Goal: Task Accomplishment & Management: Manage account settings

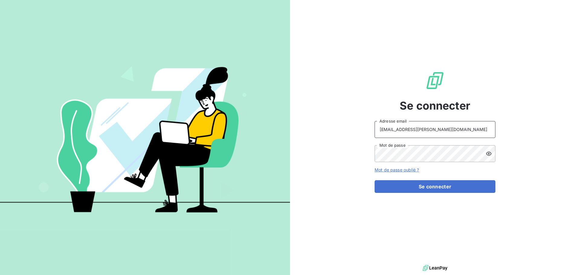
click at [434, 127] on input "[EMAIL_ADDRESS][PERSON_NAME][DOMAIN_NAME]" at bounding box center [434, 129] width 121 height 17
type input "[EMAIL_ADDRESS][PERSON_NAME][DOMAIN_NAME]"
click at [423, 186] on button "Se connecter" at bounding box center [434, 186] width 121 height 13
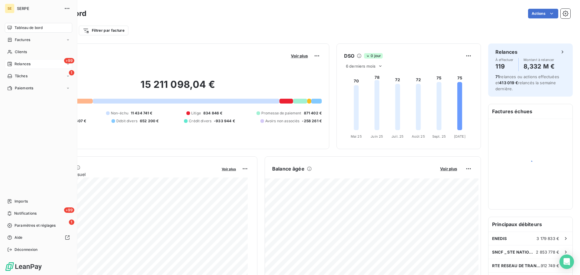
click at [26, 64] on span "Relances" at bounding box center [22, 63] width 16 height 5
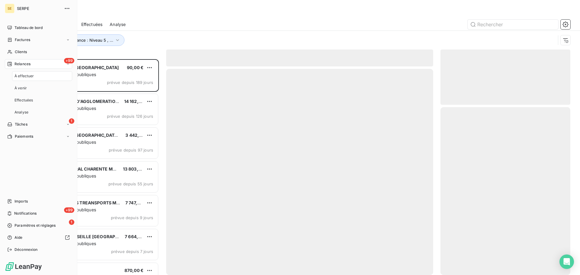
scroll to position [211, 125]
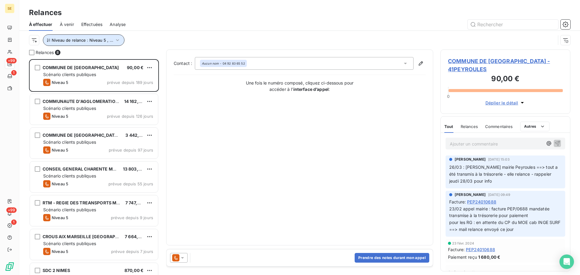
click at [105, 40] on span "Niveau de relance : Niveau 5 , ..." at bounding box center [83, 40] width 62 height 5
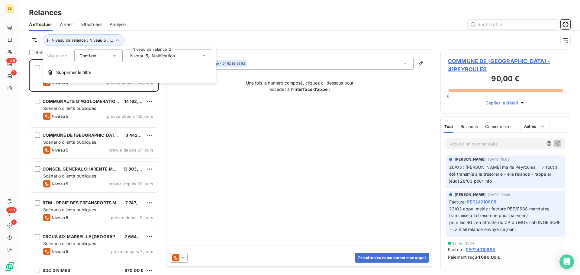
click at [156, 57] on span "Notification" at bounding box center [163, 56] width 23 height 6
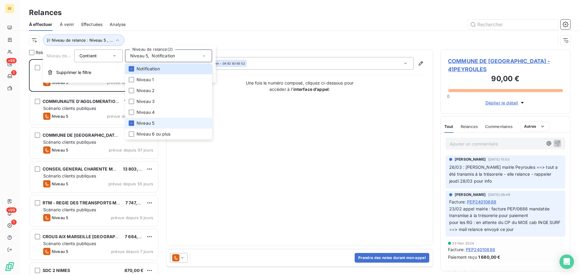
click at [141, 121] on span "Niveau 5" at bounding box center [145, 123] width 18 height 6
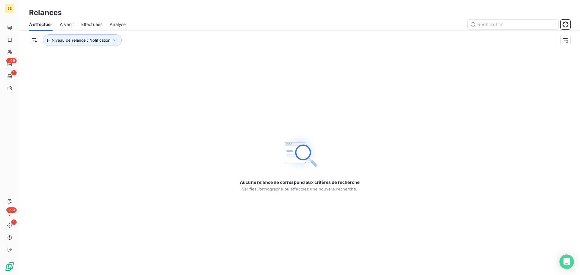
click at [219, 27] on div at bounding box center [351, 25] width 437 height 10
click at [114, 38] on icon "button" at bounding box center [115, 40] width 6 height 6
click at [164, 56] on div "Notification" at bounding box center [168, 56] width 87 height 13
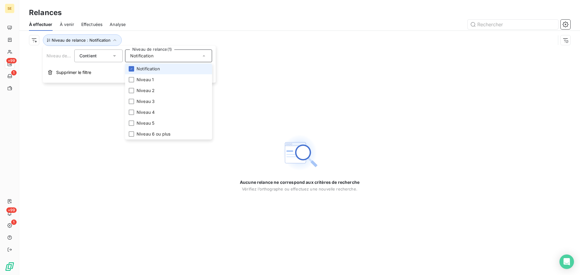
click at [159, 72] on li "Notification" at bounding box center [168, 68] width 87 height 11
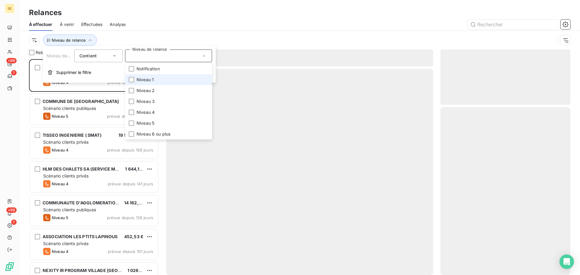
scroll to position [211, 125]
click at [158, 81] on li "Niveau 1" at bounding box center [168, 79] width 87 height 11
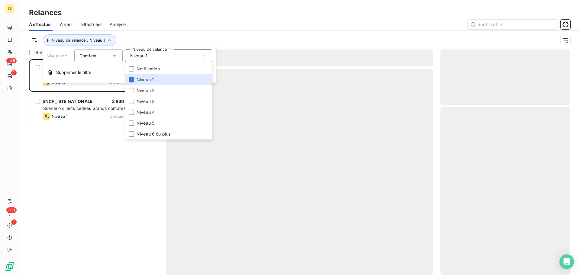
scroll to position [211, 125]
click at [194, 30] on div "À effectuer À venir Effectuées Analyse" at bounding box center [299, 24] width 560 height 13
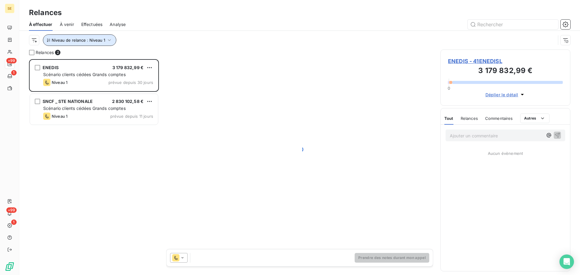
click at [101, 42] on span "Niveau de relance : Niveau 1" at bounding box center [78, 40] width 53 height 5
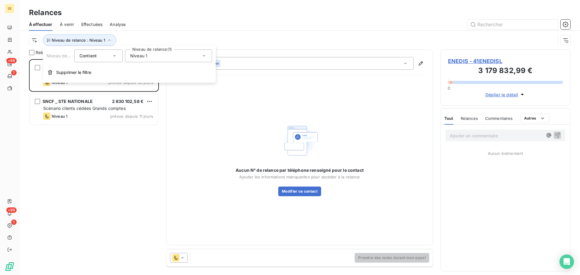
click at [145, 56] on span "Niveau 1" at bounding box center [138, 56] width 17 height 6
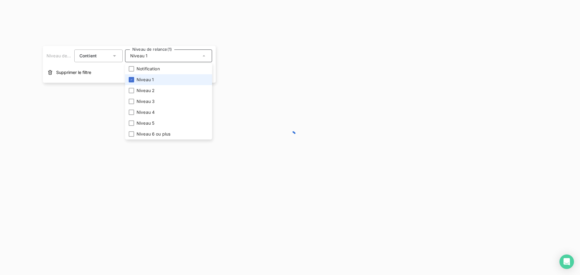
click at [144, 79] on span "Niveau 1" at bounding box center [144, 80] width 17 height 6
click at [143, 95] on li "Niveau 2" at bounding box center [168, 90] width 87 height 11
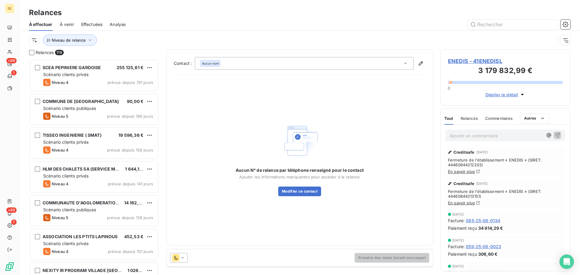
click at [158, 35] on div "Niveau de relance" at bounding box center [292, 39] width 526 height 11
click at [92, 41] on icon "button" at bounding box center [90, 40] width 6 height 6
click at [143, 57] on div at bounding box center [168, 56] width 87 height 13
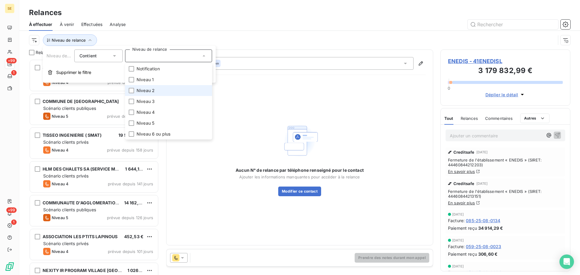
click at [144, 89] on span "Niveau 2" at bounding box center [145, 91] width 18 height 6
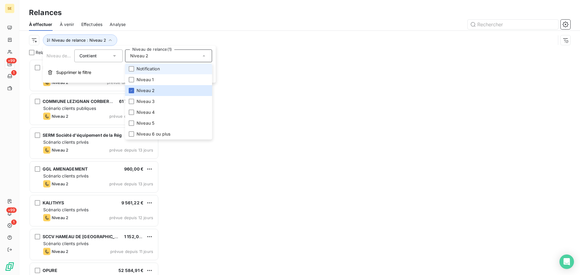
scroll to position [211, 125]
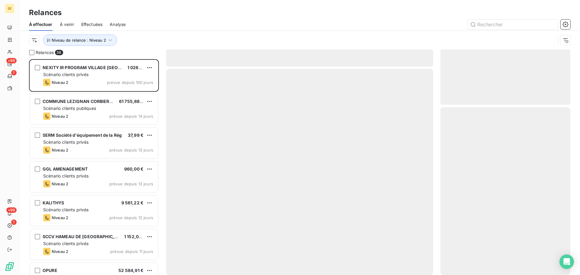
click at [218, 39] on div "Niveau de relance : Niveau 2" at bounding box center [292, 39] width 526 height 11
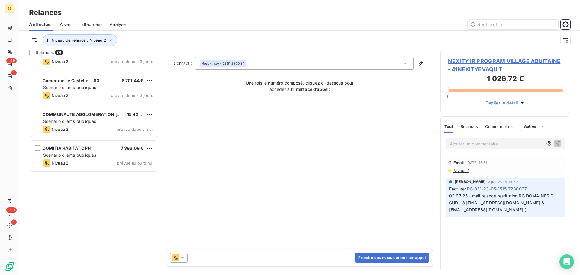
scroll to position [680, 0]
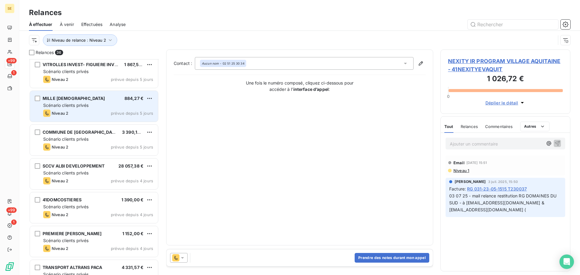
click at [99, 111] on div "Niveau 2 prévue depuis 5 jours" at bounding box center [98, 113] width 110 height 7
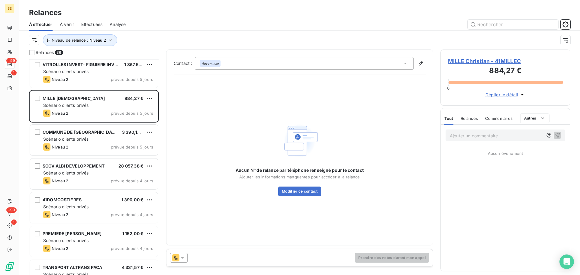
click at [478, 58] on span "MILLE Christian - 41MILLEC" at bounding box center [505, 61] width 115 height 8
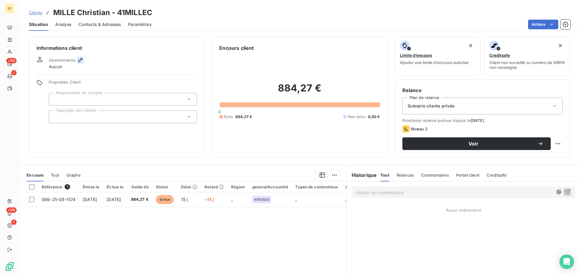
click at [80, 61] on icon "button" at bounding box center [80, 60] width 6 height 6
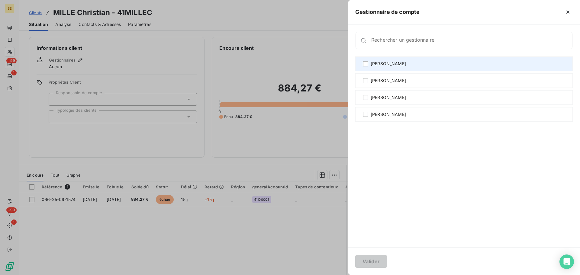
click at [393, 63] on span "[PERSON_NAME]" at bounding box center [388, 64] width 35 height 6
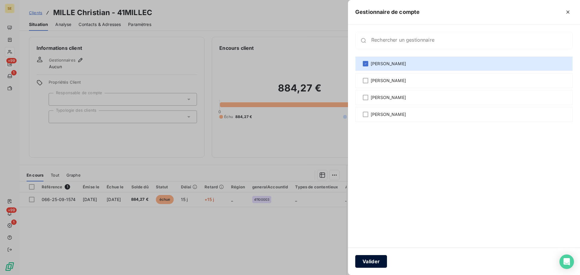
click at [371, 259] on button "Valider" at bounding box center [371, 261] width 32 height 13
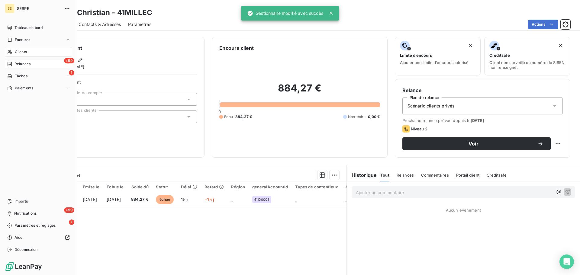
click at [24, 65] on span "Relances" at bounding box center [22, 63] width 16 height 5
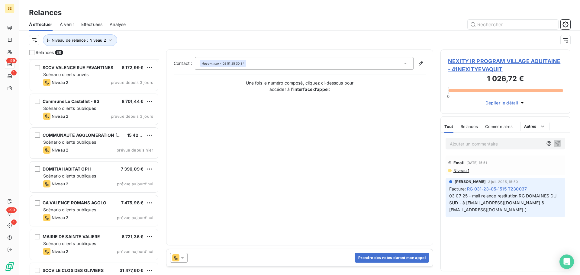
scroll to position [1002, 0]
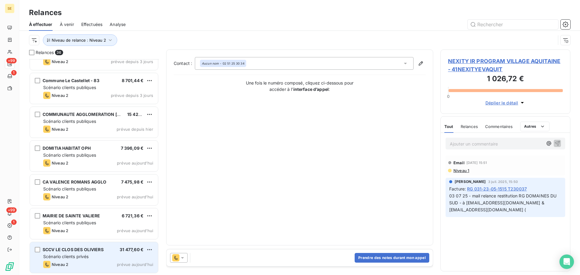
click at [94, 257] on div "Scénario clients privés" at bounding box center [98, 257] width 110 height 6
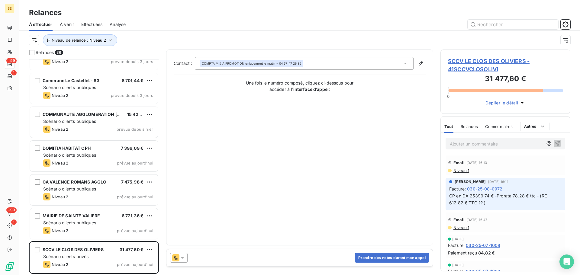
click at [496, 61] on span "SCCV LE CLOS DES OLIVIERS - 41SCCVCLOSOLIVI" at bounding box center [505, 65] width 115 height 16
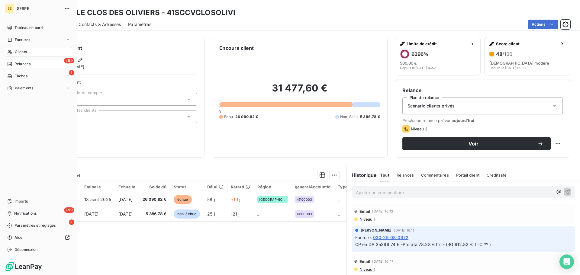
click at [39, 62] on div "+99 Relances" at bounding box center [38, 64] width 67 height 10
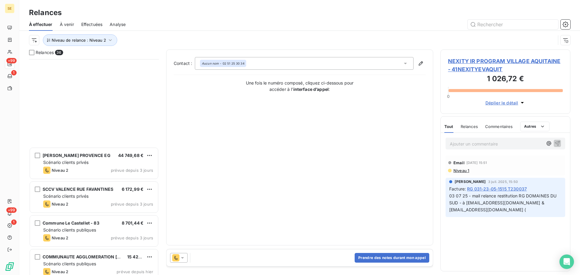
scroll to position [1002, 0]
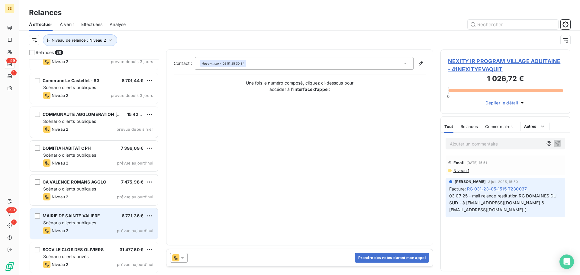
click at [103, 222] on div "Scénario clients publiques" at bounding box center [98, 223] width 110 height 6
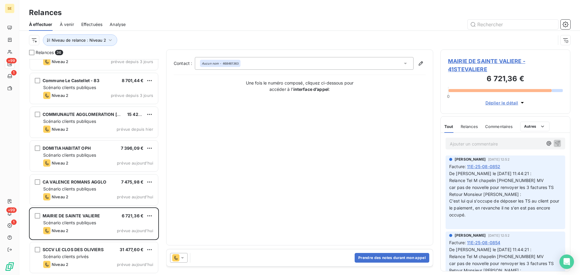
click at [474, 60] on span "MAIRIE DE SAINTE VALIERE - 41STEVALIERE" at bounding box center [505, 65] width 115 height 16
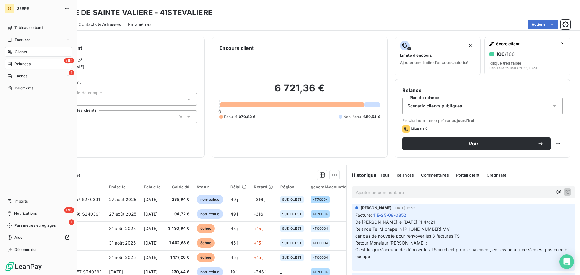
click at [16, 65] on span "Relances" at bounding box center [22, 63] width 16 height 5
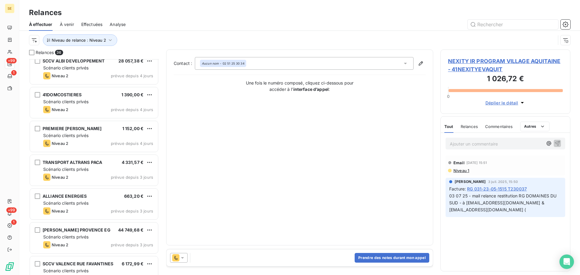
scroll to position [1002, 0]
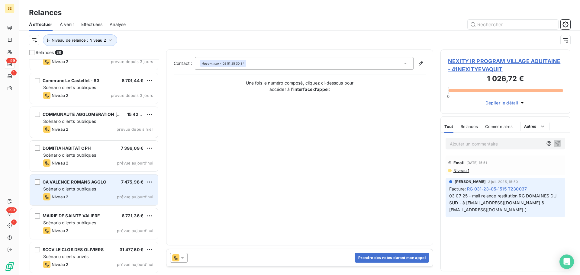
click at [83, 191] on div "Scénario clients publiques" at bounding box center [98, 189] width 110 height 6
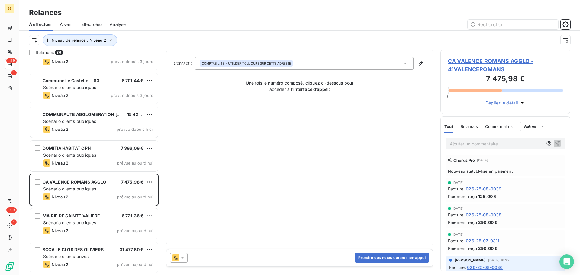
click at [470, 59] on span "CA VALENCE ROMANS AGGLO - 41VALENCEROMANS" at bounding box center [505, 65] width 115 height 16
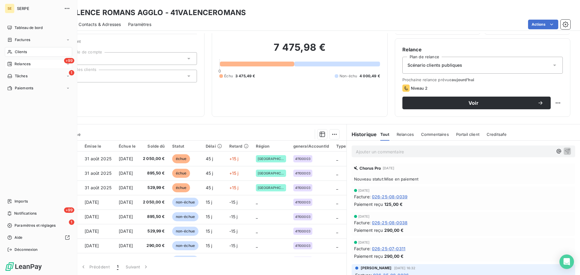
click at [28, 65] on span "Relances" at bounding box center [22, 63] width 16 height 5
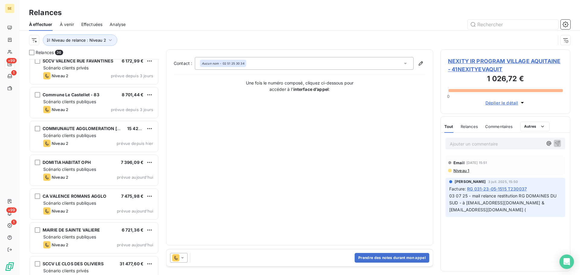
scroll to position [1002, 0]
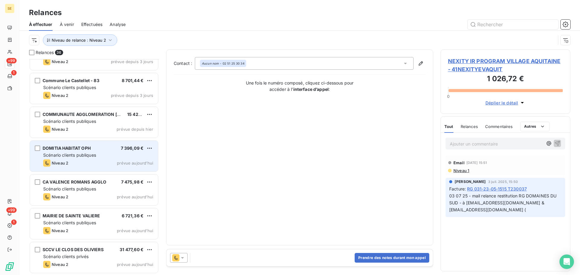
click at [91, 153] on span "Scénario clients publiques" at bounding box center [69, 155] width 53 height 5
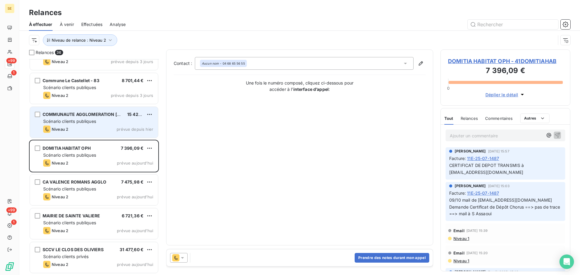
click at [106, 123] on div "Scénario clients publiques" at bounding box center [98, 121] width 110 height 6
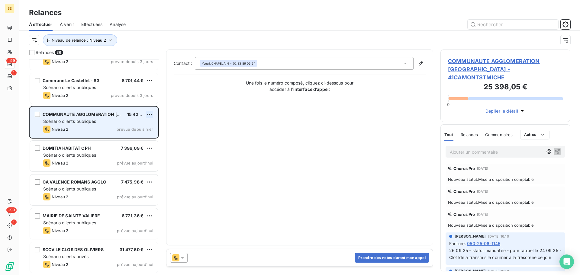
click at [149, 113] on html "SE +99 1 +99 1 Relances À effectuer À venir Effectuées Analyse Niveau de relanc…" at bounding box center [290, 137] width 580 height 275
click at [145, 126] on div "Replanifier cette action" at bounding box center [123, 127] width 54 height 10
select select "9"
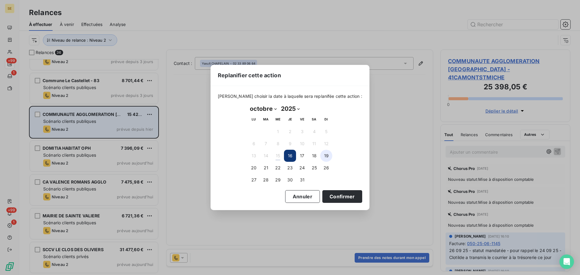
click at [328, 155] on button "19" at bounding box center [326, 156] width 12 height 12
click at [300, 158] on button "17" at bounding box center [302, 156] width 12 height 12
click at [329, 191] on button "Confirmer" at bounding box center [342, 196] width 40 height 13
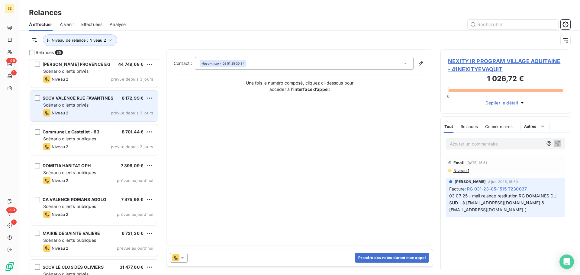
scroll to position [968, 0]
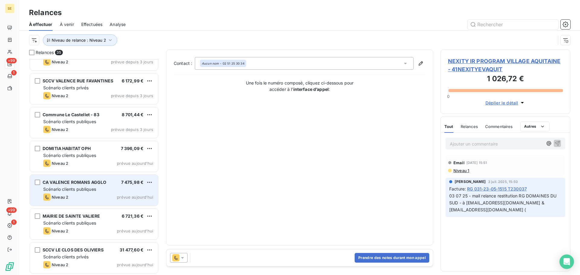
click at [108, 188] on div "Scénario clients publiques" at bounding box center [98, 189] width 110 height 6
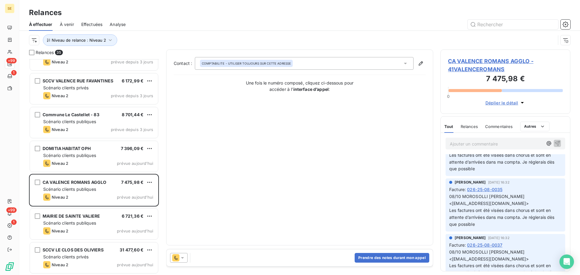
scroll to position [161, 0]
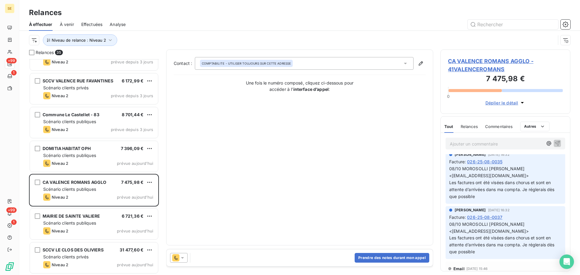
click at [477, 60] on span "CA VALENCE ROMANS AGGLO - 41VALENCEROMANS" at bounding box center [505, 65] width 115 height 16
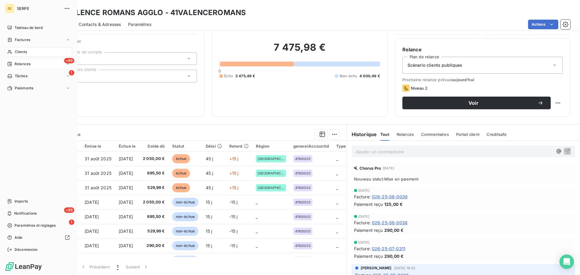
click at [25, 65] on span "Relances" at bounding box center [22, 63] width 16 height 5
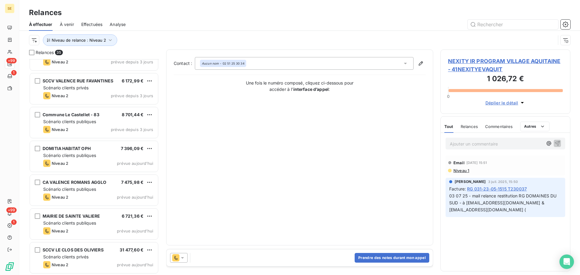
scroll to position [968, 0]
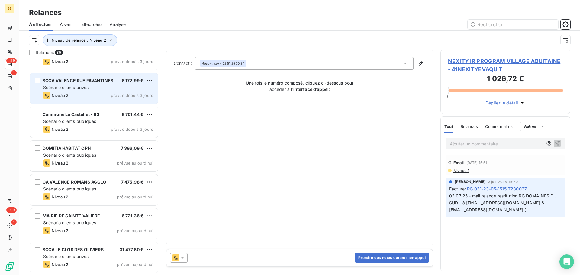
click at [129, 87] on div "Scénario clients privés" at bounding box center [98, 88] width 110 height 6
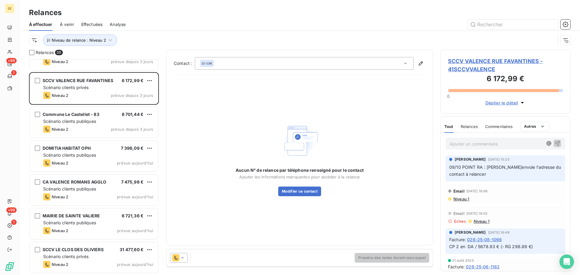
click at [472, 60] on span "SCCV VALENCE RUE FAVANTINES - 41SCCVVALENCE" at bounding box center [505, 65] width 115 height 16
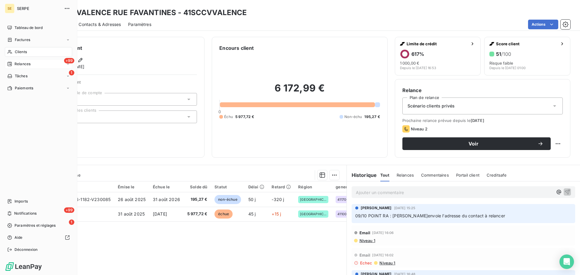
click at [19, 63] on span "Relances" at bounding box center [22, 63] width 16 height 5
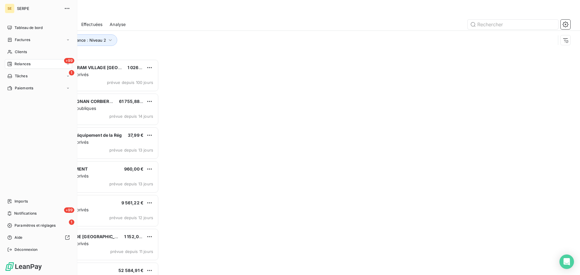
scroll to position [211, 125]
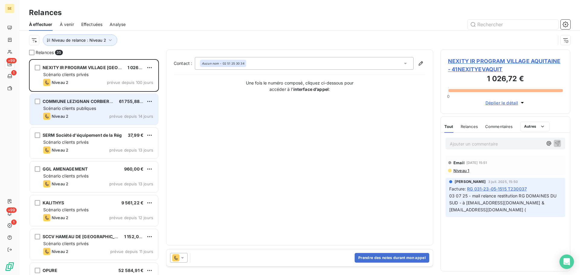
click at [104, 120] on div "COMMUNE LEZIGNAN CORBIERES 61 755,88 € Scénario clients publiques Niveau 2 prév…" at bounding box center [94, 109] width 128 height 31
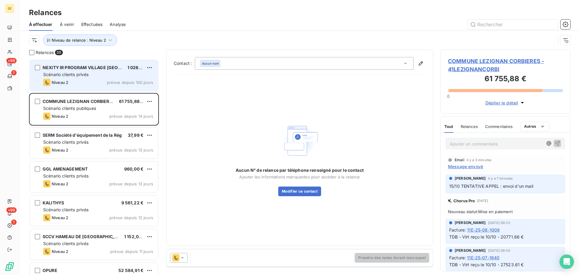
click at [116, 69] on span "NEXITY IR PROGRAM VILLAGE [GEOGRAPHIC_DATA]" at bounding box center [97, 67] width 109 height 5
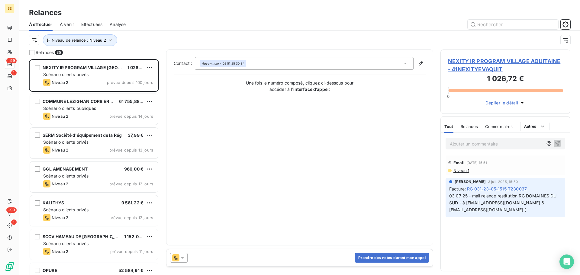
click at [473, 60] on span "NEXITY IR PROGRAM VILLAGE AQUITAINE - 41NEXITYEVAQUIT" at bounding box center [505, 65] width 115 height 16
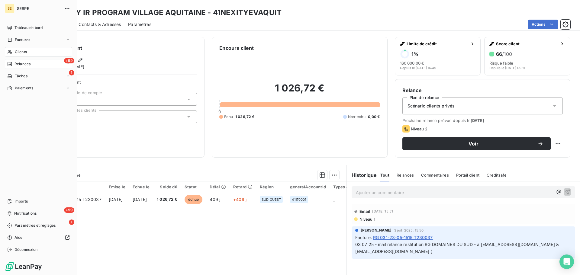
click at [21, 66] on span "Relances" at bounding box center [22, 63] width 16 height 5
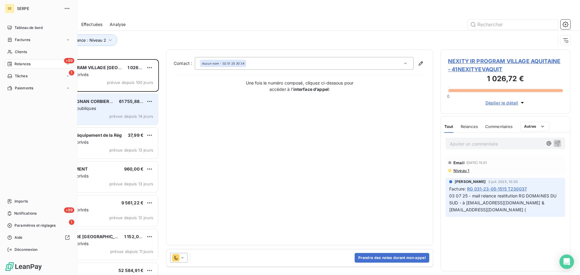
scroll to position [211, 125]
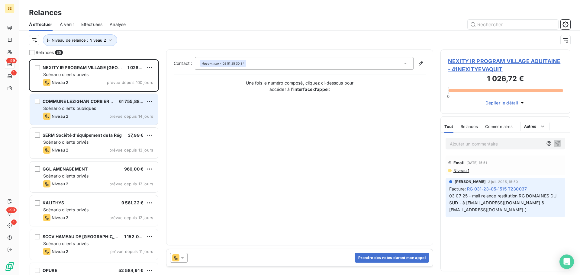
click at [101, 105] on div "Scénario clients publiques" at bounding box center [98, 108] width 110 height 6
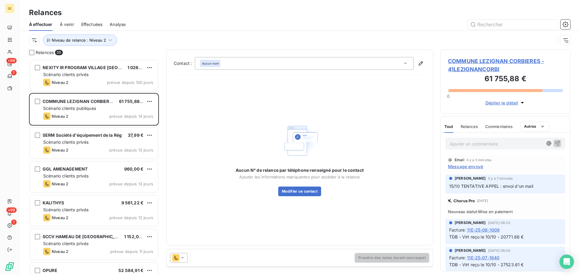
click at [450, 61] on span "COMMUNE LEZIGNAN CORBIERES - 41LEZIGNANCORBI" at bounding box center [505, 65] width 115 height 16
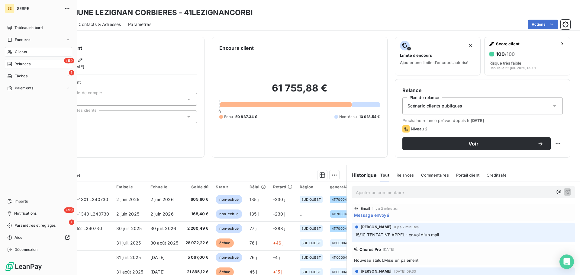
click at [19, 64] on span "Relances" at bounding box center [22, 63] width 16 height 5
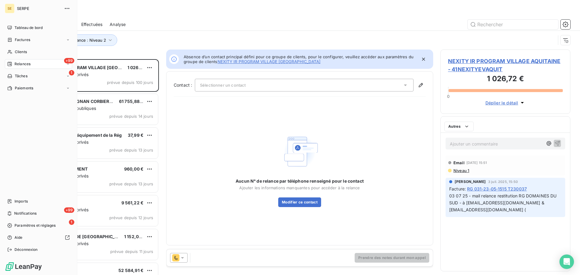
scroll to position [211, 125]
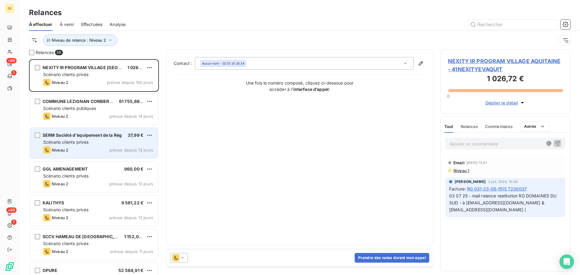
click at [87, 147] on div "Niveau 2 prévue depuis 13 jours" at bounding box center [98, 149] width 110 height 7
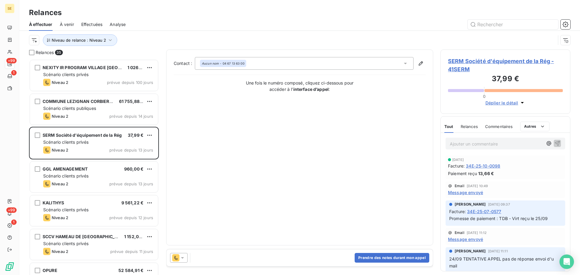
click at [469, 60] on span "SERM Société d'équipement de la Rég - 41SERM" at bounding box center [505, 65] width 115 height 16
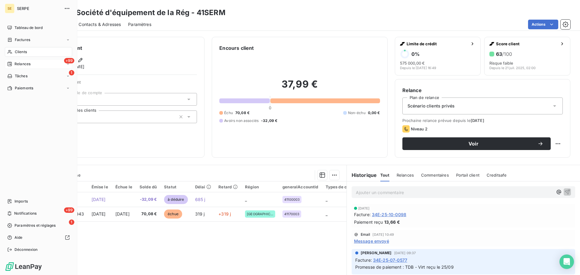
click at [26, 63] on span "Relances" at bounding box center [22, 63] width 16 height 5
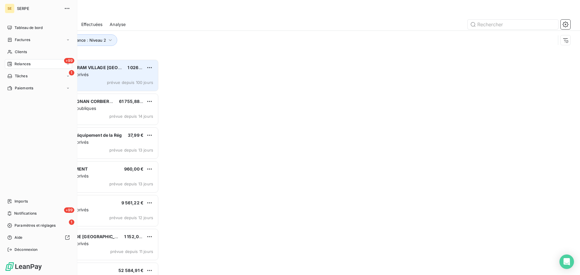
scroll to position [211, 125]
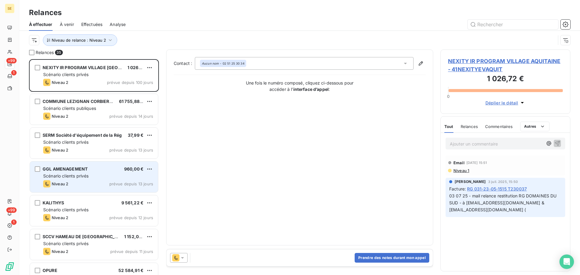
click at [79, 172] on div "GGL AMENAGEMENT 960,00 € Scénario clients privés Niveau 2 prévue depuis 13 jours" at bounding box center [94, 177] width 128 height 31
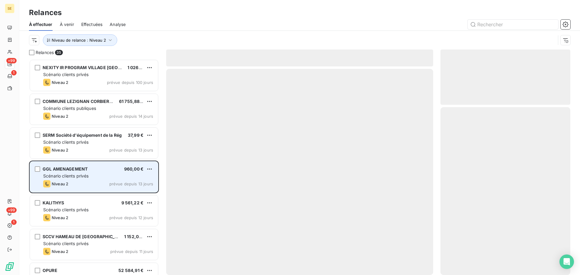
click at [128, 173] on div "Scénario clients privés" at bounding box center [98, 176] width 110 height 6
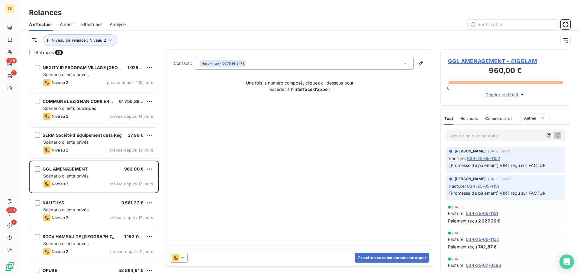
click at [477, 62] on span "GGL AMENAGEMENT - 41GGLAM" at bounding box center [505, 61] width 115 height 8
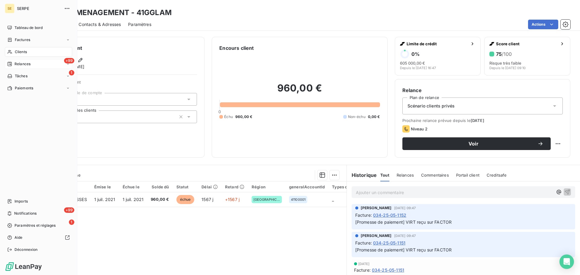
click at [21, 60] on div "+99 Relances" at bounding box center [38, 64] width 67 height 10
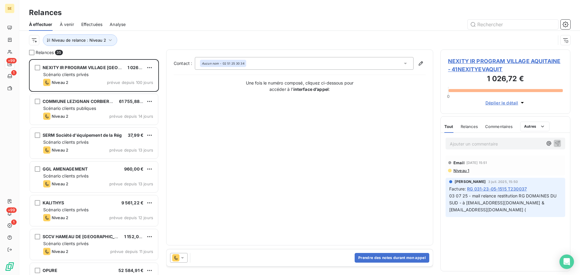
scroll to position [81, 0]
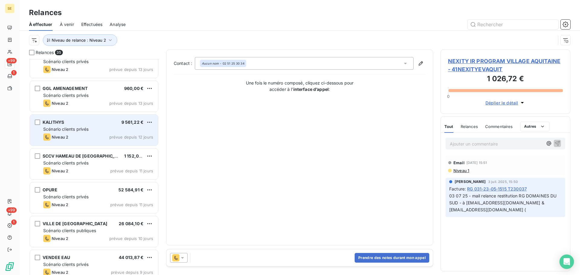
click at [87, 131] on span "Scénario clients privés" at bounding box center [65, 129] width 45 height 5
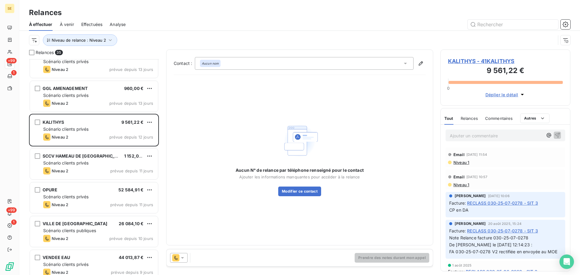
click at [454, 60] on span "KALITHYS - 41KALITHYS" at bounding box center [505, 61] width 115 height 8
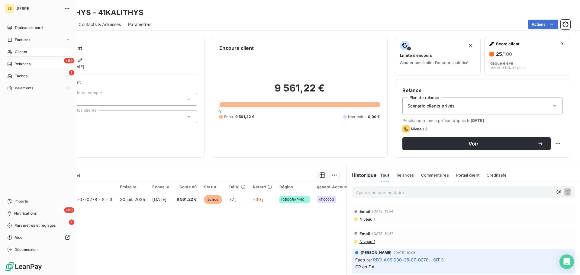
click at [26, 64] on span "Relances" at bounding box center [22, 63] width 16 height 5
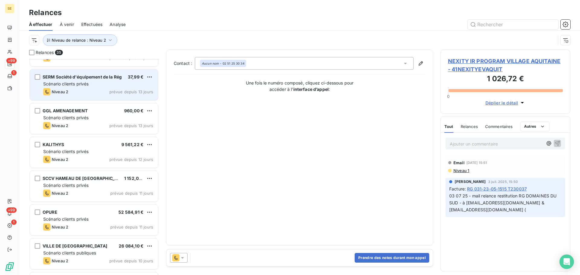
scroll to position [81, 0]
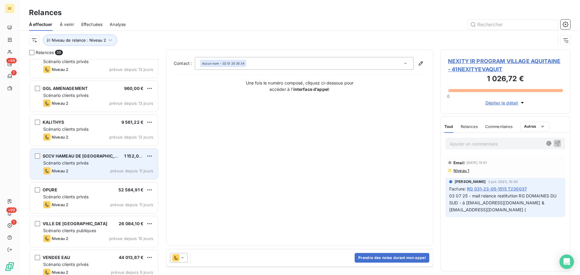
click at [77, 157] on span "SCCV HAMEAU DE [GEOGRAPHIC_DATA]" at bounding box center [85, 155] width 85 height 5
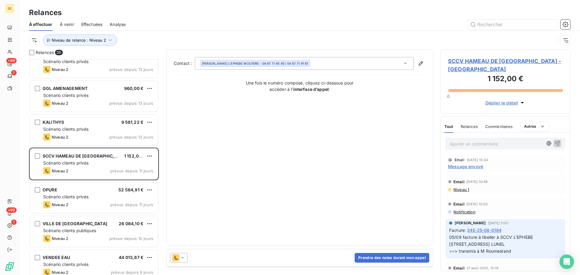
click at [482, 65] on span "SCCV HAMEAU DE [GEOGRAPHIC_DATA] - [GEOGRAPHIC_DATA]" at bounding box center [505, 65] width 115 height 16
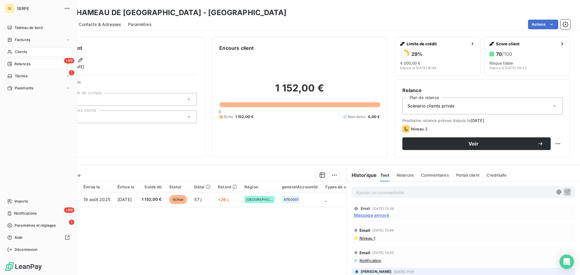
click at [19, 66] on span "Relances" at bounding box center [22, 63] width 16 height 5
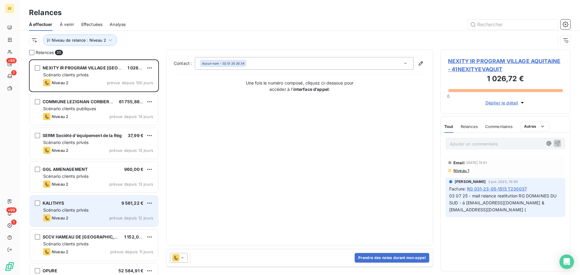
scroll to position [81, 0]
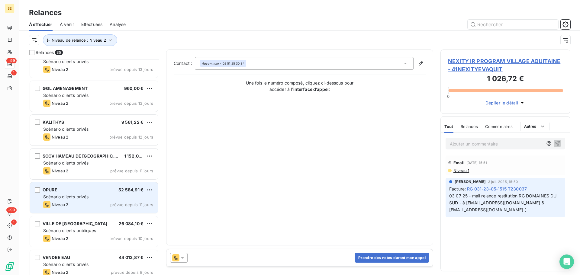
click at [98, 195] on div "Scénario clients privés" at bounding box center [98, 197] width 110 height 6
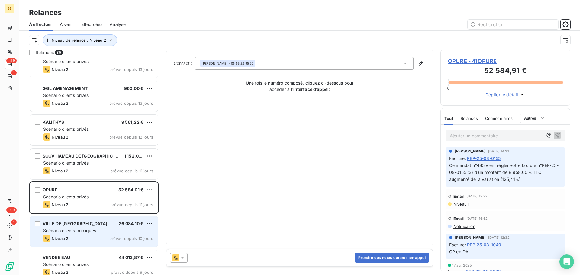
click at [72, 231] on span "Scénario clients publiques" at bounding box center [69, 230] width 53 height 5
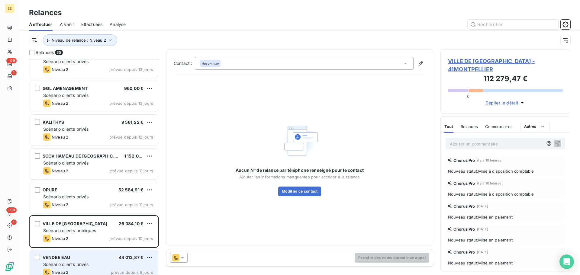
click at [78, 258] on div "VENDEE EAU 44 013,87 €" at bounding box center [98, 257] width 110 height 5
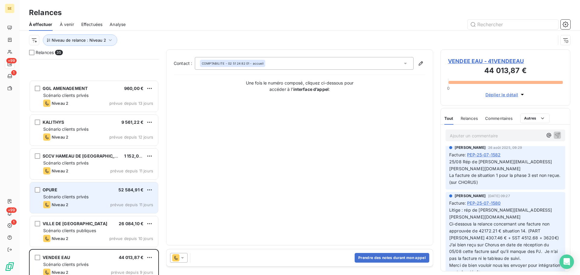
scroll to position [242, 0]
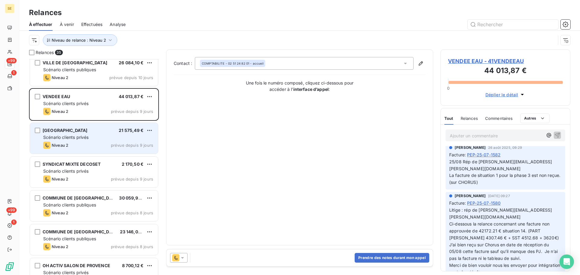
click at [104, 153] on div "[GEOGRAPHIC_DATA] 21 575,49 € Scénario clients privés Niveau 2 prévue depuis 9 …" at bounding box center [94, 138] width 128 height 31
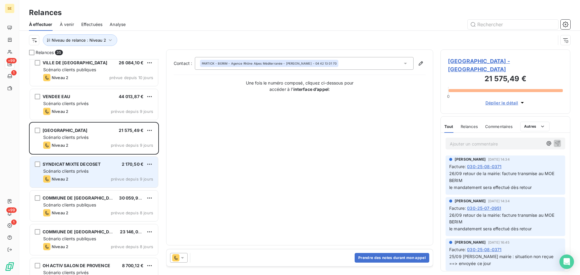
click at [132, 181] on div "Niveau 2 prévue depuis 9 jours" at bounding box center [98, 178] width 110 height 7
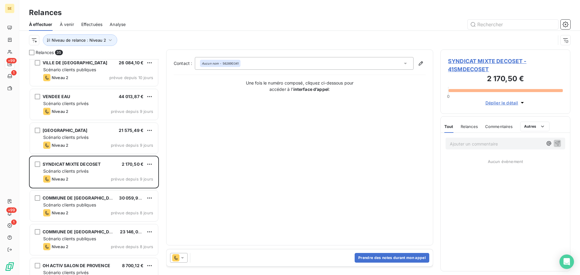
click at [480, 62] on span "SYNDICAT MIXTE DECOSET - 41SMDECOSET" at bounding box center [505, 65] width 115 height 16
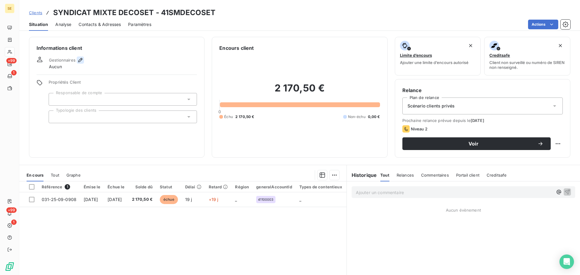
click at [80, 61] on icon "button" at bounding box center [80, 60] width 6 height 6
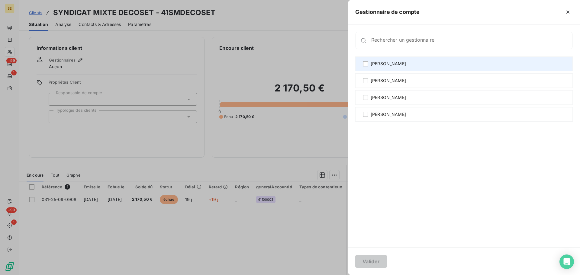
click at [416, 69] on div "[PERSON_NAME]" at bounding box center [463, 63] width 217 height 14
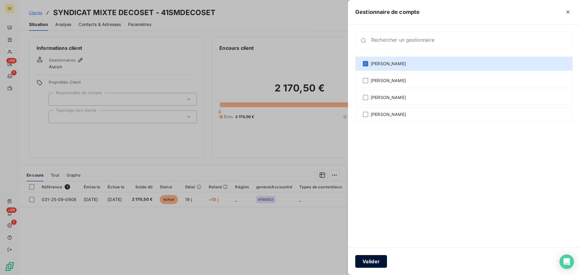
click at [379, 258] on button "Valider" at bounding box center [371, 261] width 32 height 13
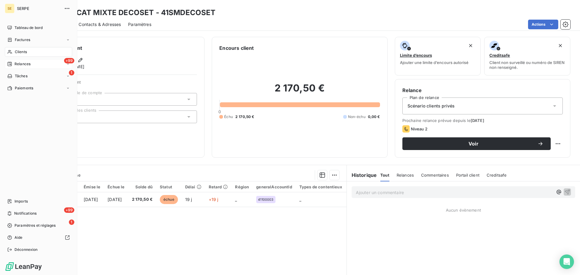
click at [31, 66] on div "+99 Relances" at bounding box center [38, 64] width 67 height 10
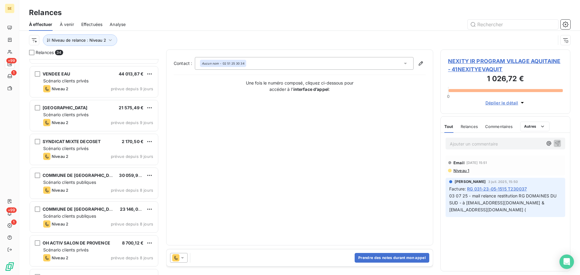
scroll to position [242, 0]
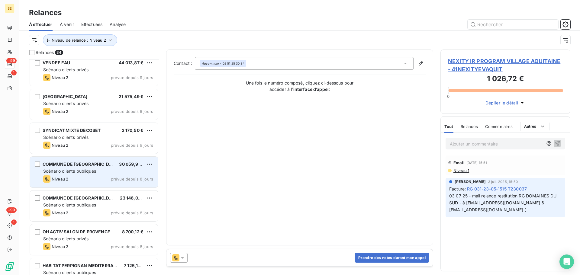
click at [108, 174] on div "Scénario clients publiques" at bounding box center [98, 171] width 110 height 6
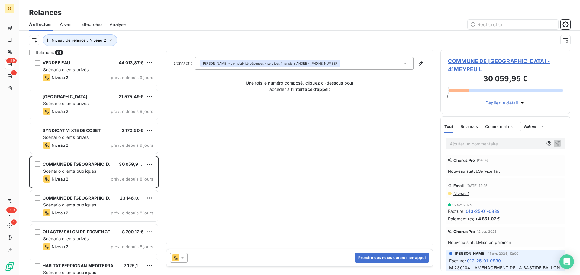
click at [487, 63] on span "COMMUNE DE [GEOGRAPHIC_DATA] - 41MEYREUIL" at bounding box center [505, 65] width 115 height 16
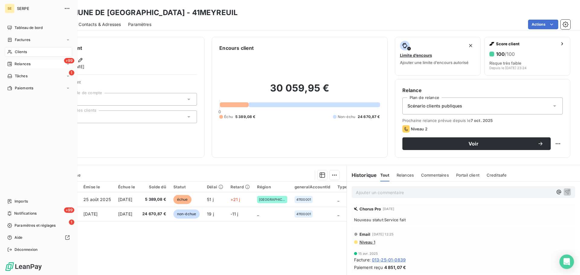
click at [26, 67] on div "+99 Relances" at bounding box center [38, 64] width 67 height 10
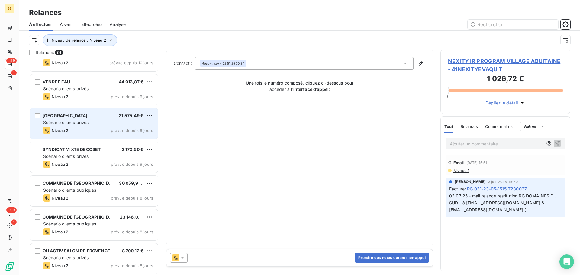
scroll to position [242, 0]
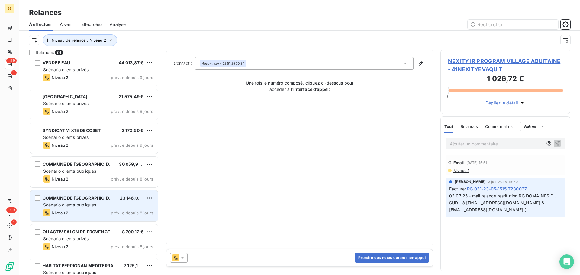
click at [97, 207] on div "Scénario clients publiques" at bounding box center [98, 205] width 110 height 6
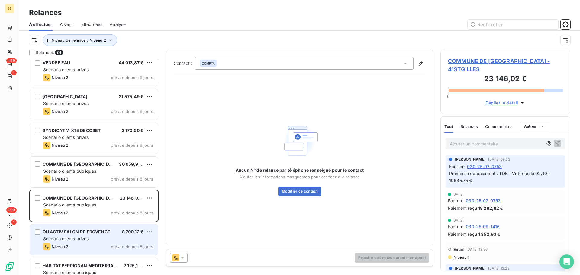
click at [122, 245] on span "prévue depuis 8 jours" at bounding box center [132, 246] width 42 height 5
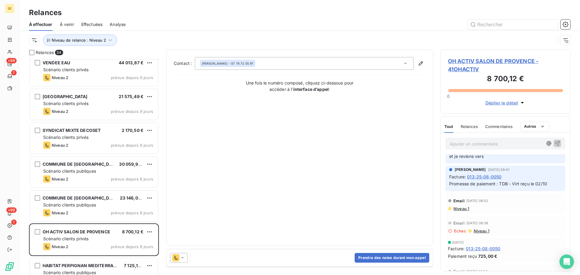
scroll to position [52, 0]
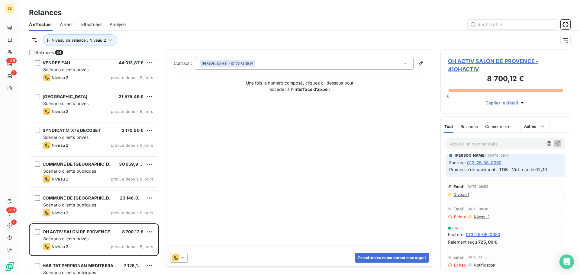
click at [477, 57] on span "OH ACTIV SALON DE PROVENCE - 41OHACTIV" at bounding box center [505, 65] width 115 height 16
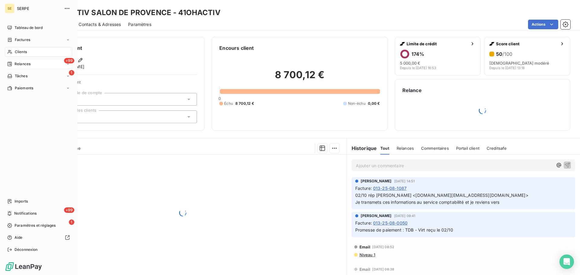
click at [22, 67] on div "+99 Relances" at bounding box center [38, 64] width 67 height 10
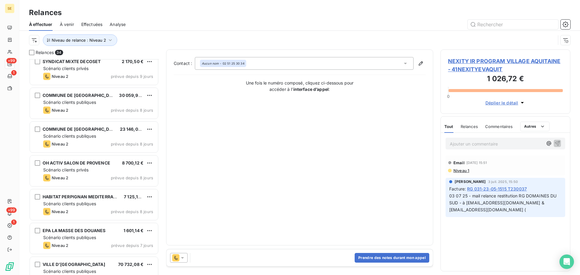
scroll to position [323, 0]
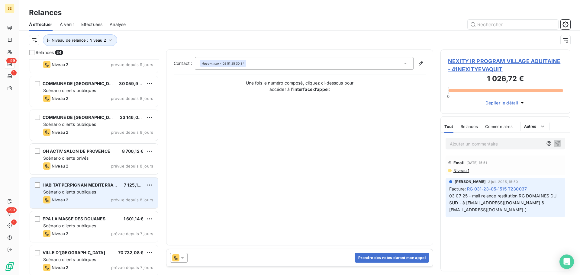
click at [89, 197] on div "Niveau 2 prévue depuis 8 jours" at bounding box center [98, 199] width 110 height 7
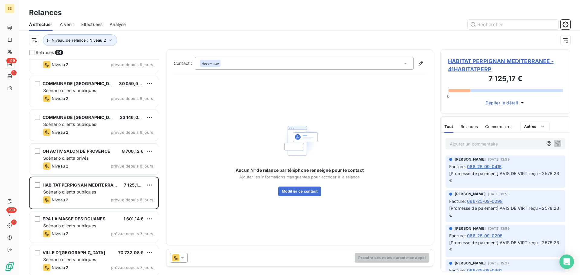
click at [497, 61] on span "HABITAT PERPIGNAN MEDITERRANEE - 41HABITATPERP" at bounding box center [505, 65] width 115 height 16
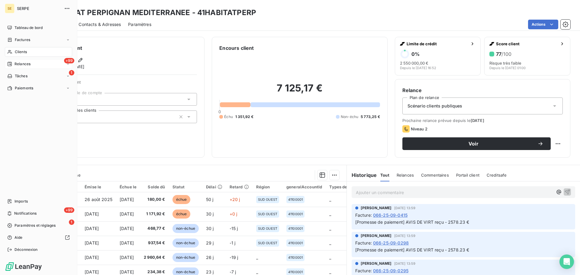
click at [19, 66] on span "Relances" at bounding box center [22, 63] width 16 height 5
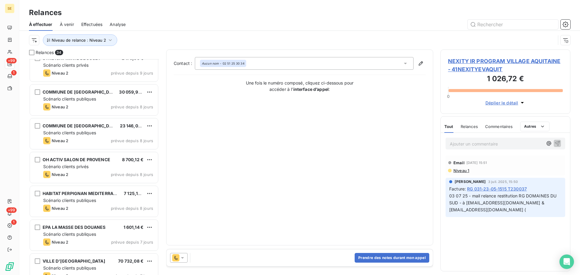
scroll to position [323, 0]
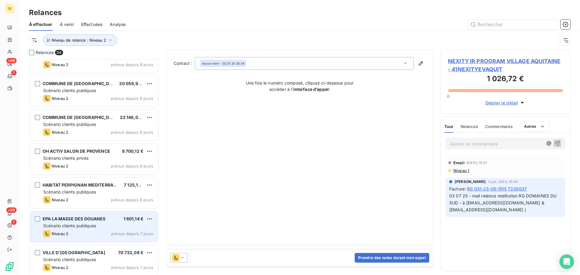
click at [85, 229] on div "Scénario clients publiques" at bounding box center [98, 226] width 110 height 6
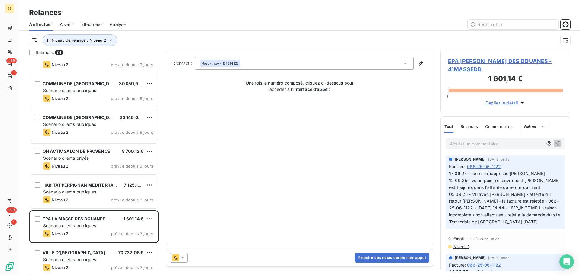
click at [482, 62] on span "EPA [PERSON_NAME] DES DOUANES - 41MASSEDD" at bounding box center [505, 65] width 115 height 16
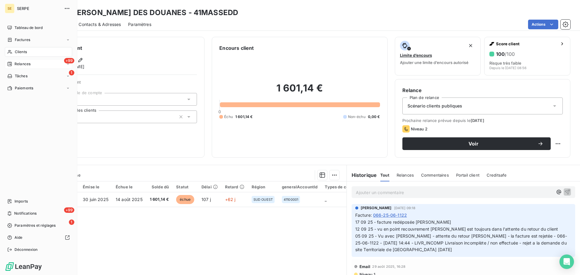
click at [16, 65] on span "Relances" at bounding box center [22, 63] width 16 height 5
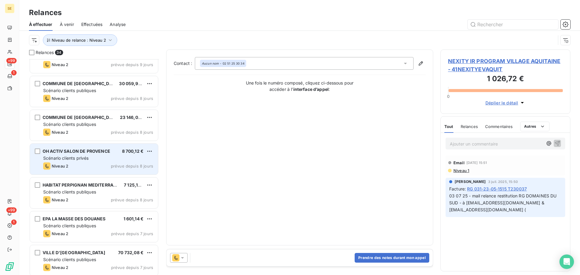
scroll to position [403, 0]
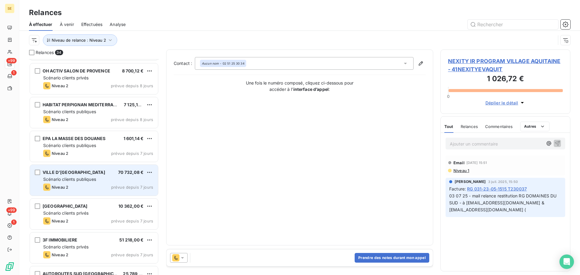
click at [90, 183] on div "VILLE D'AIX EN [GEOGRAPHIC_DATA] 70 732,08 € Scénario clients publiques Niveau …" at bounding box center [94, 180] width 128 height 31
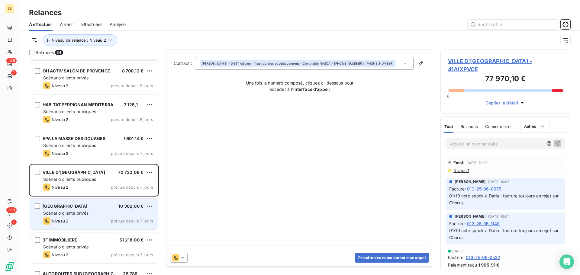
click at [95, 214] on div "Scénario clients privés" at bounding box center [98, 213] width 110 height 6
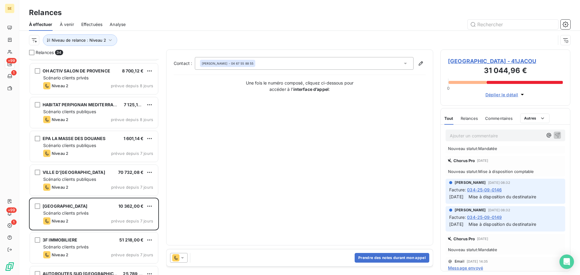
scroll to position [322, 0]
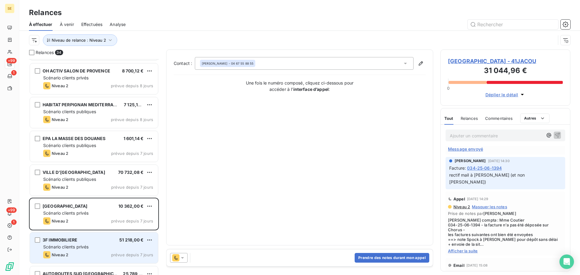
click at [70, 248] on span "Scénario clients privés" at bounding box center [65, 246] width 45 height 5
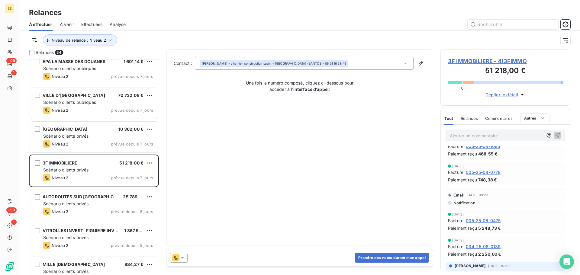
scroll to position [564, 0]
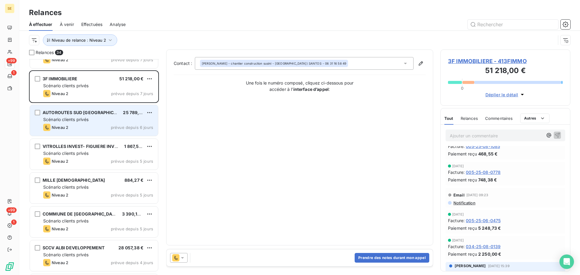
click at [84, 121] on span "Scénario clients privés" at bounding box center [65, 119] width 45 height 5
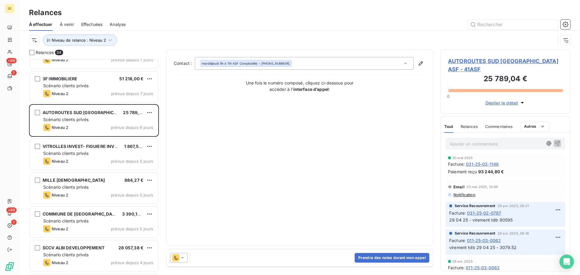
scroll to position [322, 0]
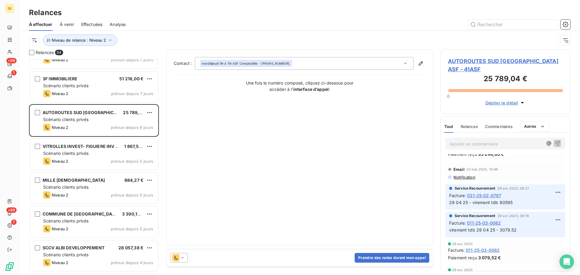
click at [501, 60] on span "AUTOROUTES SUD [GEOGRAPHIC_DATA] ASF - 41ASF" at bounding box center [505, 65] width 115 height 16
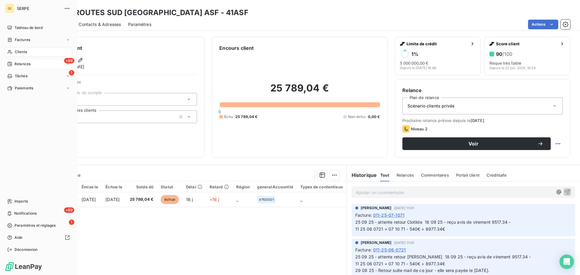
click at [21, 64] on span "Relances" at bounding box center [22, 63] width 16 height 5
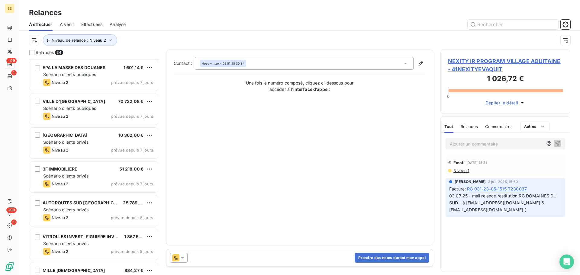
scroll to position [483, 0]
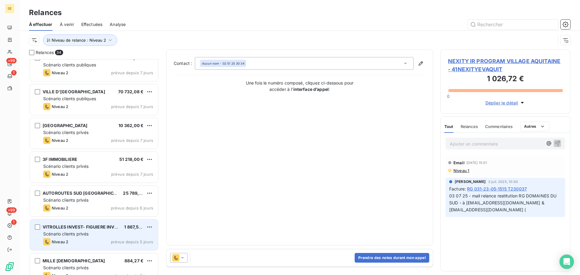
click at [84, 232] on span "Scénario clients privés" at bounding box center [65, 233] width 45 height 5
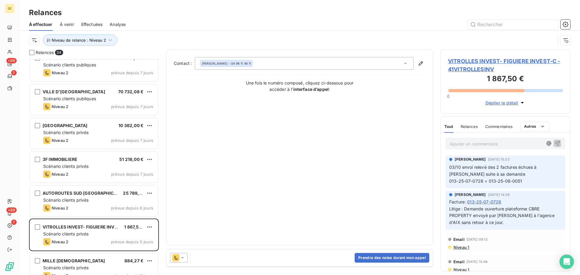
click at [487, 58] on span "VITROLLES INVEST- FIGUIERE INVEST-C - 41VITROLLESINV" at bounding box center [505, 65] width 115 height 16
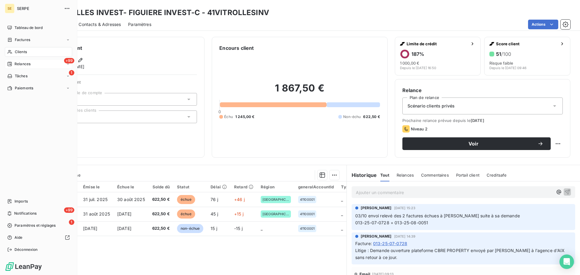
click at [18, 65] on span "Relances" at bounding box center [22, 63] width 16 height 5
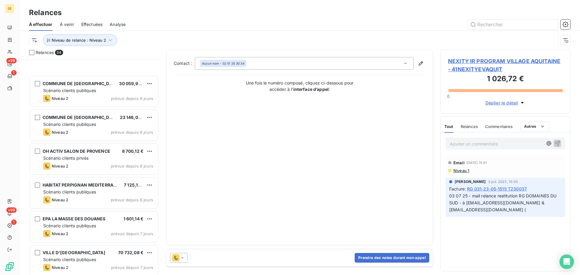
scroll to position [403, 0]
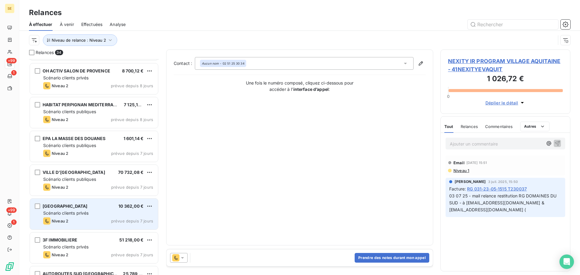
click at [88, 215] on span "Scénario clients privés" at bounding box center [65, 212] width 45 height 5
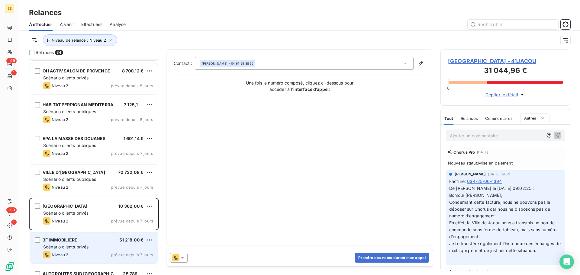
click at [86, 245] on span "Scénario clients privés" at bounding box center [65, 246] width 45 height 5
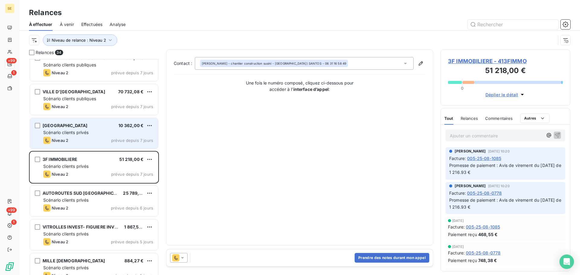
scroll to position [564, 0]
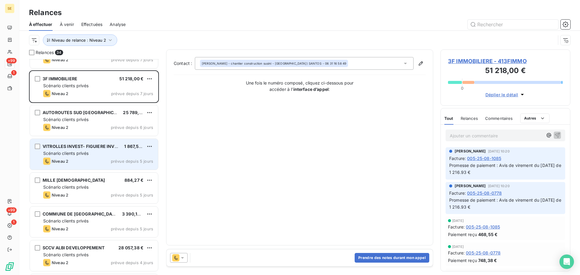
click at [86, 149] on div "VITROLLES INVEST- FIGUIERE INVEST-C" at bounding box center [81, 146] width 77 height 6
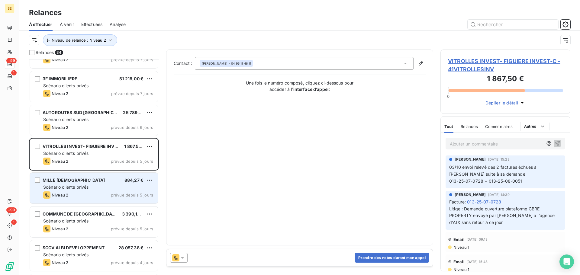
click at [96, 187] on div "Scénario clients privés" at bounding box center [98, 187] width 110 height 6
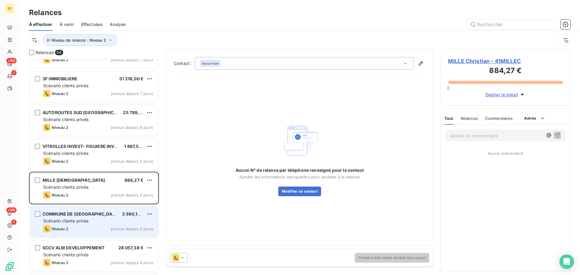
click at [92, 221] on div "Scénario clients privés" at bounding box center [98, 221] width 110 height 6
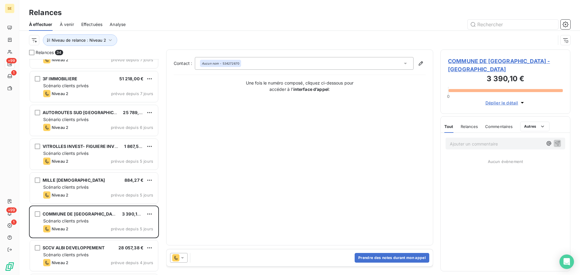
click at [471, 64] on span "COMMUNE DE [GEOGRAPHIC_DATA] - [GEOGRAPHIC_DATA]" at bounding box center [505, 65] width 115 height 16
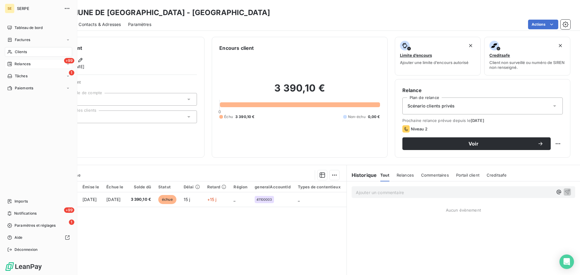
click at [29, 61] on div "+99 Relances" at bounding box center [38, 64] width 67 height 10
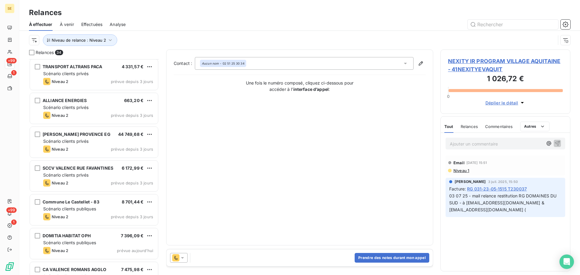
scroll to position [934, 0]
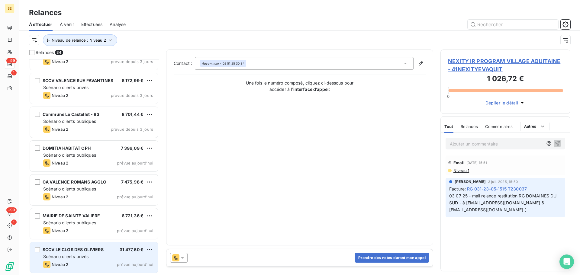
click at [95, 260] on div "SCCV LE CLOS DES OLIVIERS 31 477,60 € Scénario clients privés Niveau 2 prévue […" at bounding box center [94, 257] width 128 height 31
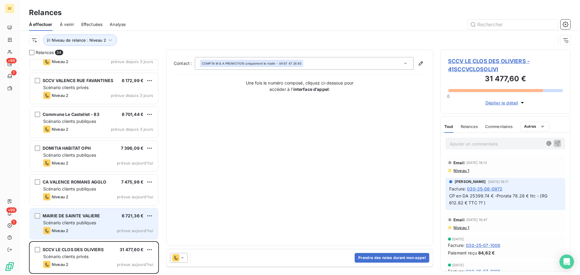
click at [107, 225] on div "Scénario clients publiques" at bounding box center [98, 223] width 110 height 6
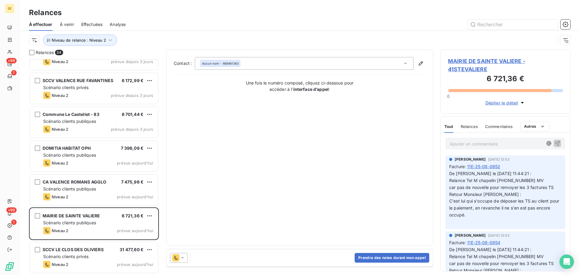
click at [490, 59] on span "MAIRIE DE SAINTE VALIERE - 41STEVALIERE" at bounding box center [505, 65] width 115 height 16
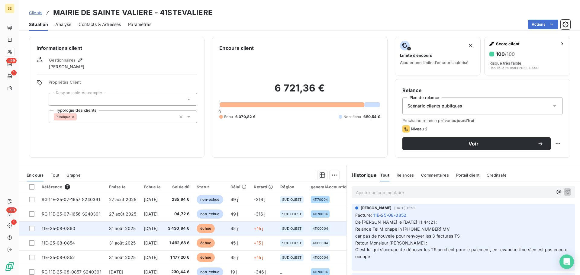
click at [184, 229] on span "3 430,94 €" at bounding box center [179, 229] width 22 height 6
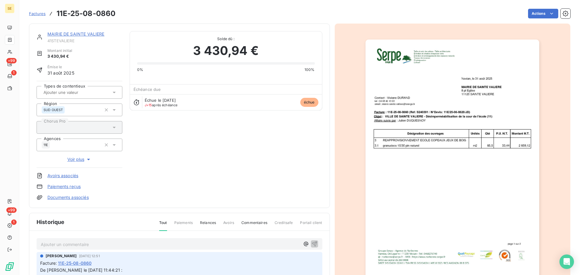
click at [80, 34] on link "MAIRIE DE SAINTE VALIERE" at bounding box center [75, 33] width 57 height 5
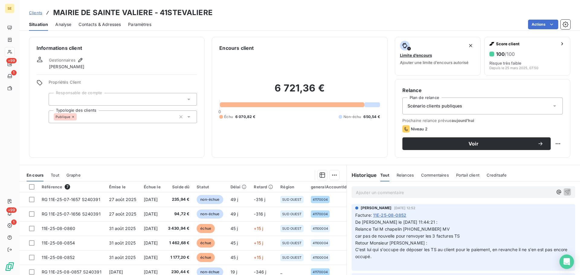
click at [152, 71] on div "Informations client Gestionnaires [PERSON_NAME] Propriétés Client Responsable d…" at bounding box center [116, 97] width 175 height 121
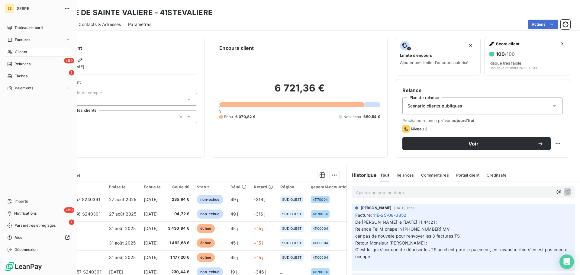
click at [43, 50] on div "Clients" at bounding box center [38, 52] width 67 height 10
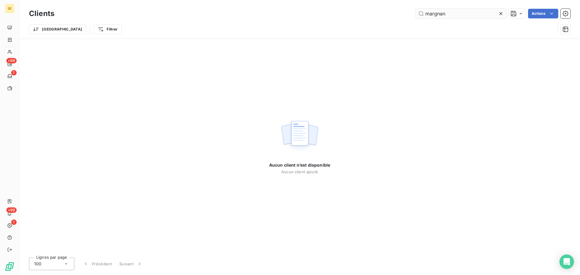
click at [433, 13] on input "margnan" at bounding box center [461, 14] width 91 height 10
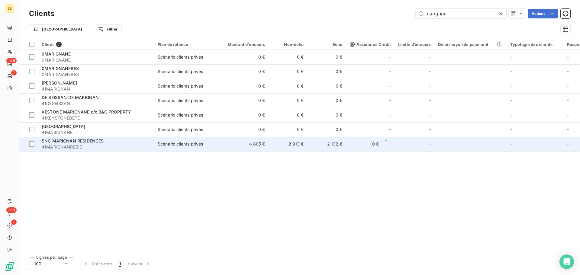
type input "marignan"
click at [102, 146] on span "41MARIGNANRESID" at bounding box center [96, 147] width 109 height 6
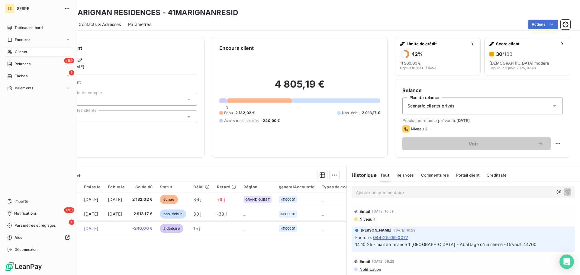
click at [38, 53] on div "Clients" at bounding box center [38, 52] width 67 height 10
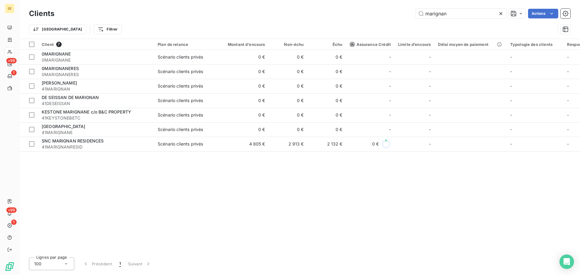
drag, startPoint x: 455, startPoint y: 15, endPoint x: 400, endPoint y: 12, distance: 54.7
click at [400, 12] on div "marignan Actions" at bounding box center [316, 14] width 509 height 10
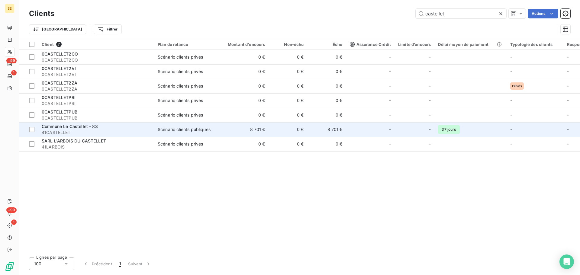
type input "castellet"
click at [115, 127] on div "Commune Le Castellet - 83" at bounding box center [96, 127] width 109 height 6
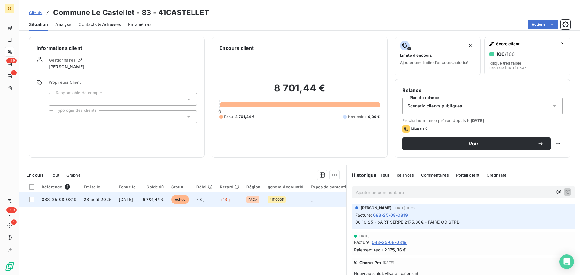
click at [139, 201] on td "[DATE]" at bounding box center [127, 199] width 24 height 14
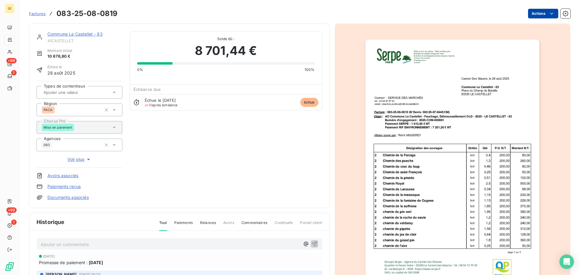
click at [531, 14] on html "SE +99 1 +99 1 Factures 083-25-08-0819 Actions Commune Le Castellet - 83 41CAST…" at bounding box center [290, 137] width 580 height 275
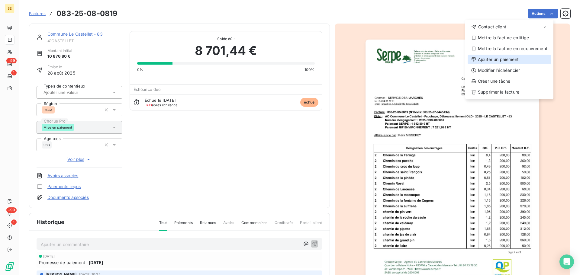
click at [507, 59] on div "Ajouter un paiement" at bounding box center [508, 60] width 83 height 10
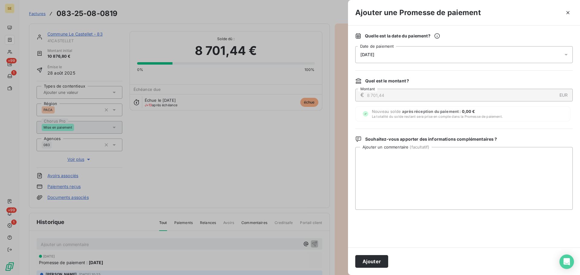
click at [458, 55] on div "[DATE]" at bounding box center [463, 54] width 217 height 17
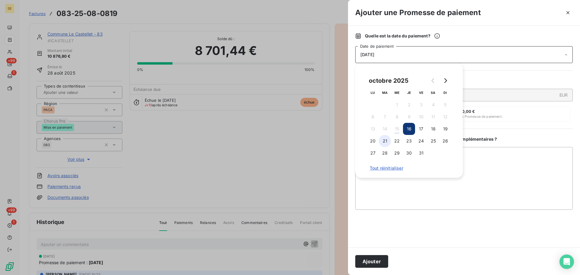
click at [384, 143] on button "21" at bounding box center [385, 141] width 12 height 12
click at [366, 263] on button "Ajouter" at bounding box center [371, 261] width 33 height 13
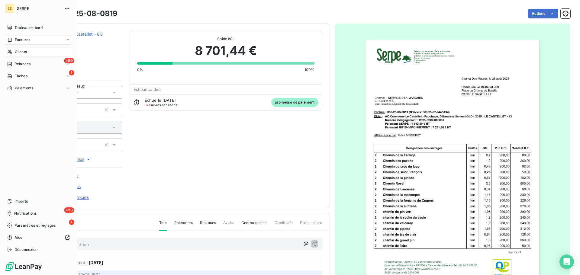
click at [17, 50] on span "Clients" at bounding box center [21, 51] width 12 height 5
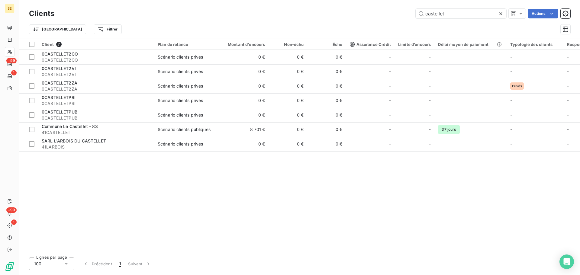
drag, startPoint x: 463, startPoint y: 13, endPoint x: 291, endPoint y: 19, distance: 171.7
click at [291, 19] on div "Clients castellet Actions" at bounding box center [299, 13] width 541 height 13
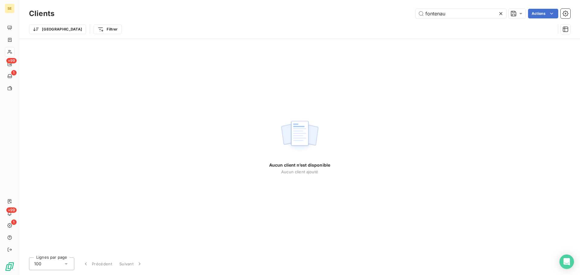
drag, startPoint x: 421, startPoint y: 15, endPoint x: 409, endPoint y: 15, distance: 11.8
click at [410, 15] on div "fontenau Actions" at bounding box center [316, 14] width 509 height 10
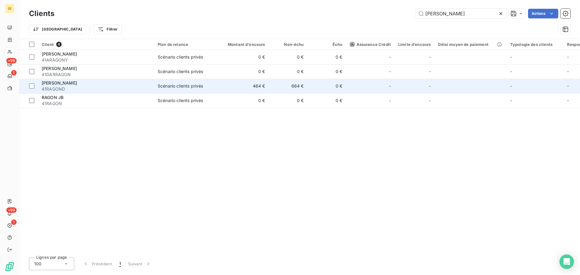
type input "[PERSON_NAME]"
click at [139, 87] on span "41RAGOND" at bounding box center [96, 89] width 109 height 6
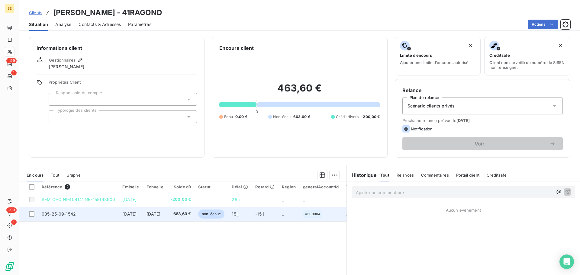
click at [191, 217] on td "663,60 €" at bounding box center [180, 214] width 27 height 14
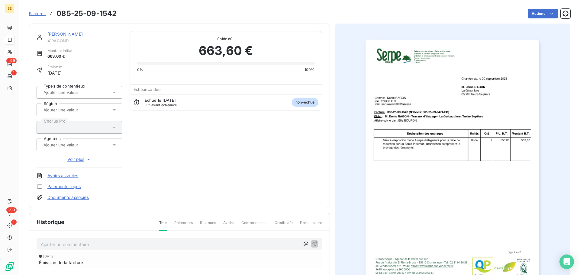
scroll to position [2, 0]
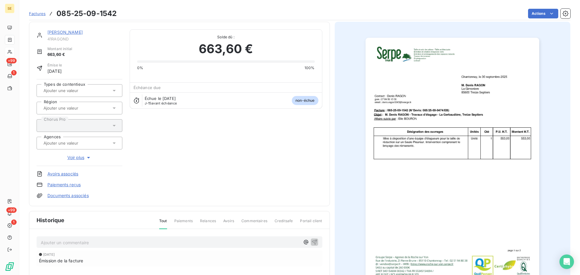
click at [64, 28] on div "[PERSON_NAME] 41RAGOND Montant initial 663,60 € Émise le [DATE] Types de conten…" at bounding box center [179, 114] width 301 height 185
click at [63, 30] on link "[PERSON_NAME]" at bounding box center [64, 32] width 35 height 5
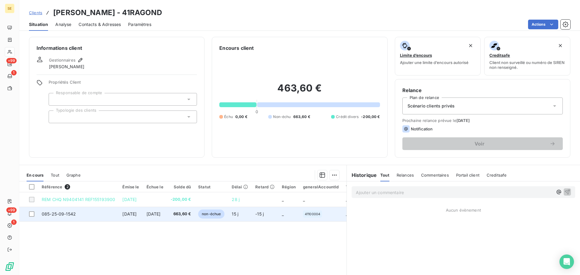
click at [158, 215] on span "[DATE]" at bounding box center [153, 213] width 14 height 5
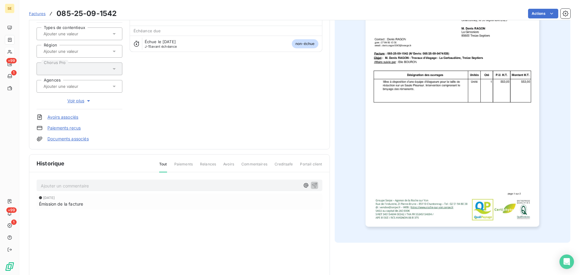
scroll to position [81, 0]
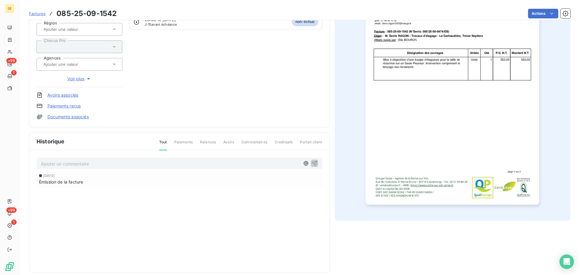
click at [144, 165] on p "Ajouter un commentaire ﻿" at bounding box center [170, 164] width 259 height 8
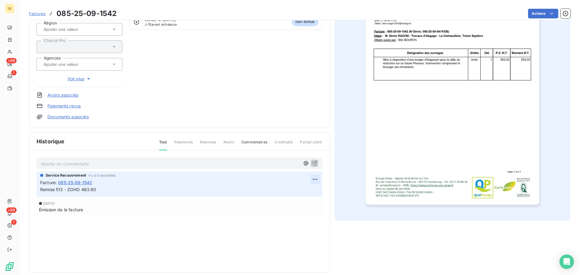
click at [310, 181] on html "SE +99 1 +99 1 Factures 085-25-09-1542 Actions [PERSON_NAME] 41RAGOND Montant i…" at bounding box center [290, 137] width 580 height 275
click at [211, 198] on html "SE +99 1 +99 1 Factures 085-25-09-1542 Actions [PERSON_NAME] 41RAGOND Montant i…" at bounding box center [290, 137] width 580 height 275
click at [538, 14] on html "SE +99 1 +99 1 Factures 085-25-09-1542 Actions [PERSON_NAME] 41RAGOND Montant i…" at bounding box center [290, 137] width 580 height 275
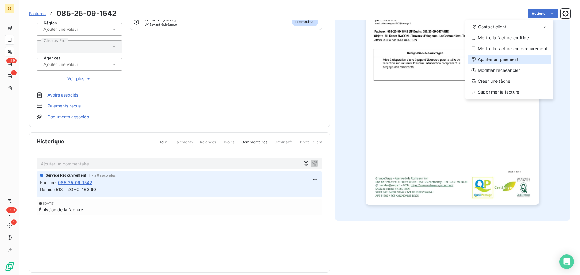
click at [509, 59] on div "Ajouter un paiement" at bounding box center [508, 60] width 83 height 10
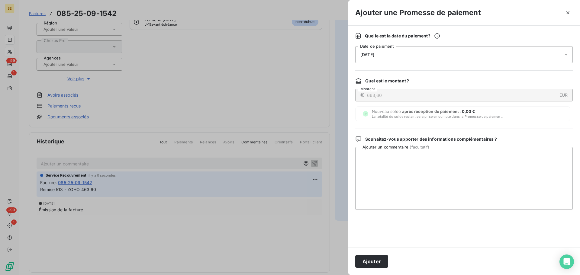
click at [453, 55] on div "[DATE]" at bounding box center [463, 54] width 217 height 17
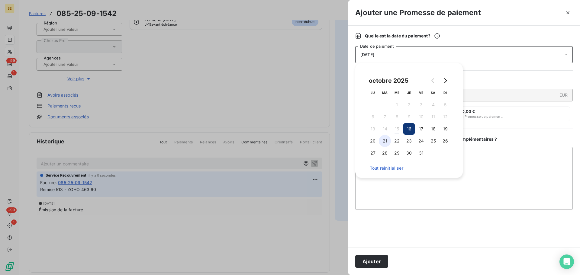
click at [383, 143] on button "21" at bounding box center [385, 141] width 12 height 12
click at [383, 259] on button "Ajouter" at bounding box center [371, 261] width 33 height 13
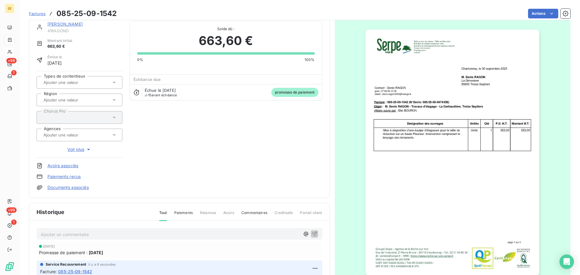
scroll to position [0, 0]
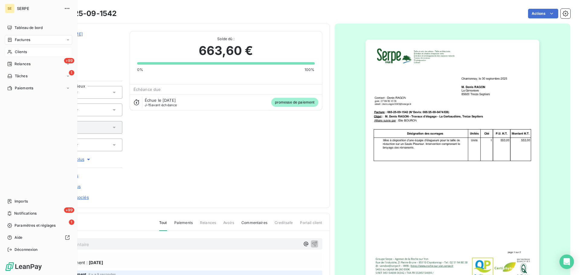
click at [26, 54] on span "Clients" at bounding box center [21, 51] width 12 height 5
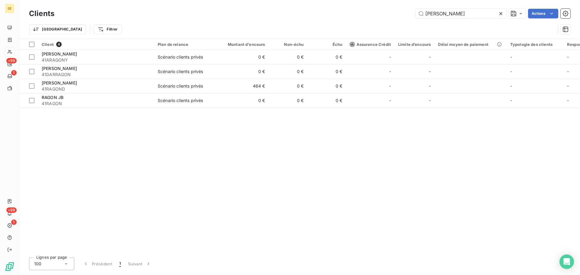
drag, startPoint x: 458, startPoint y: 15, endPoint x: 295, endPoint y: 16, distance: 162.8
click at [296, 16] on div "[PERSON_NAME] Actions" at bounding box center [316, 14] width 509 height 10
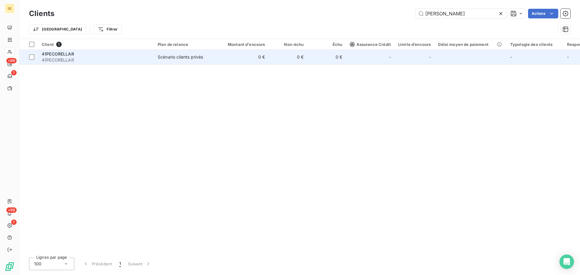
type input "[PERSON_NAME]"
click at [109, 56] on div "41PECORELLAR" at bounding box center [96, 54] width 109 height 6
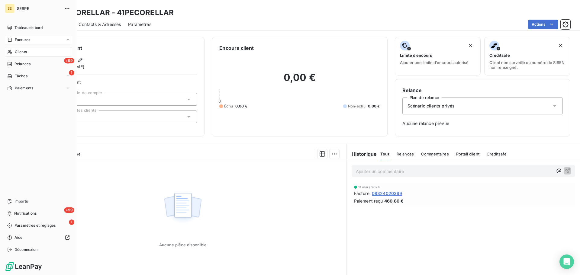
click at [28, 41] on span "Factures" at bounding box center [22, 39] width 15 height 5
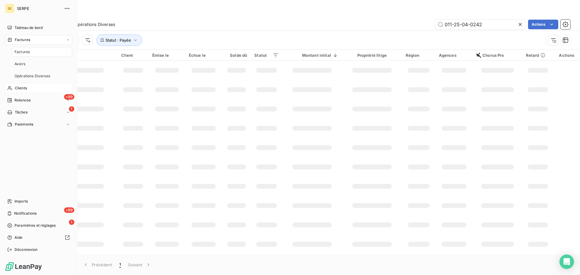
click at [50, 37] on div "Factures" at bounding box center [38, 40] width 67 height 10
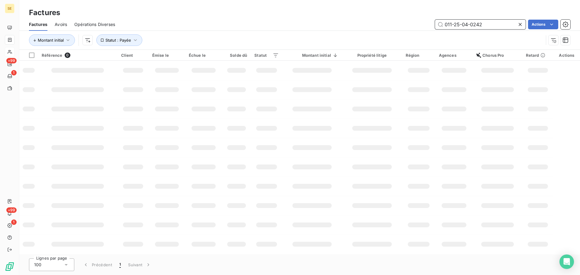
drag, startPoint x: 465, startPoint y: 25, endPoint x: 321, endPoint y: 45, distance: 145.5
click at [351, 45] on div "Factures Avoirs Opérations Diverses 011-25-04-0242 Actions Montant initial Stat…" at bounding box center [299, 33] width 560 height 31
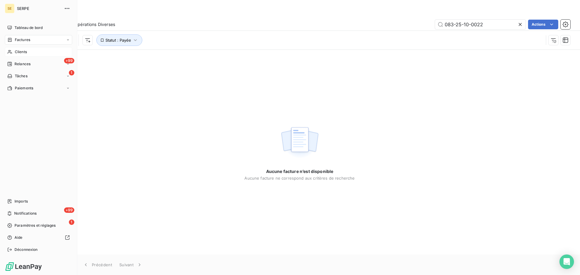
click at [28, 39] on span "Factures" at bounding box center [22, 39] width 15 height 5
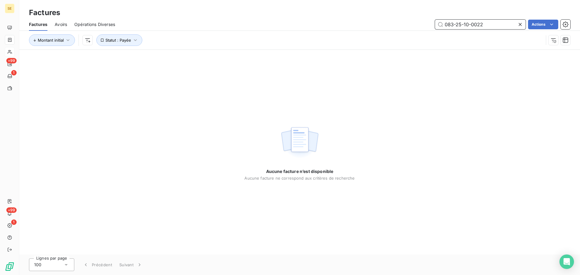
drag, startPoint x: 488, startPoint y: 22, endPoint x: 343, endPoint y: 31, distance: 145.8
click at [344, 31] on div "Factures Avoirs Opérations Diverses 083-25-10-0022 Actions Montant initial Stat…" at bounding box center [299, 33] width 560 height 31
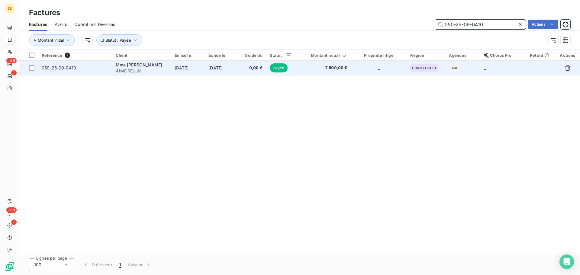
type input "050-25-09-0410"
click at [338, 68] on span "7 800,00 €" at bounding box center [323, 68] width 48 height 6
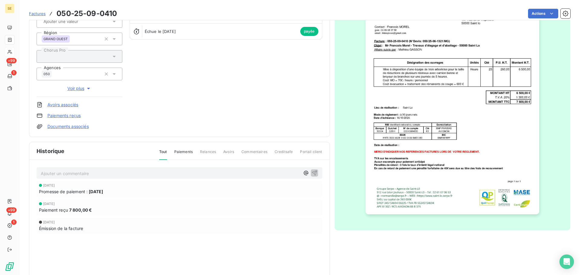
scroll to position [83, 0]
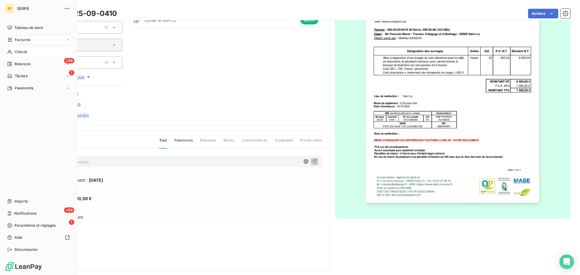
click at [22, 51] on span "Clients" at bounding box center [21, 51] width 12 height 5
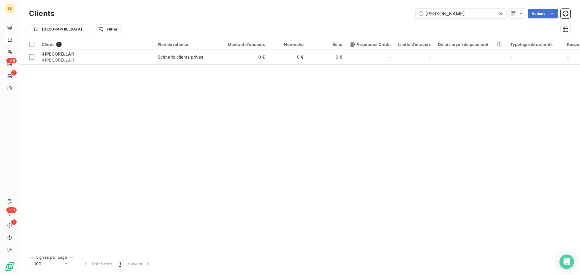
drag, startPoint x: 458, startPoint y: 14, endPoint x: 371, endPoint y: 14, distance: 86.4
click at [371, 14] on div "PECORE Actions" at bounding box center [316, 14] width 509 height 10
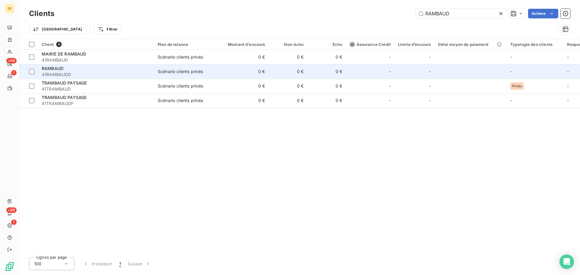
type input "RAMBAUD"
click at [166, 75] on td "Scénario clients privés" at bounding box center [185, 71] width 63 height 14
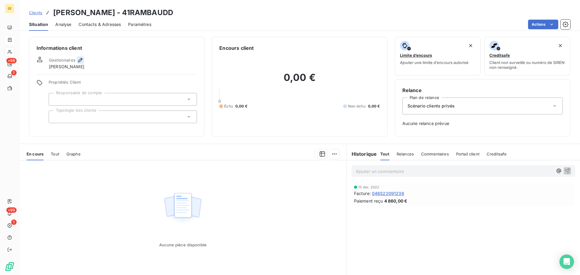
click at [79, 62] on icon "button" at bounding box center [80, 60] width 4 height 4
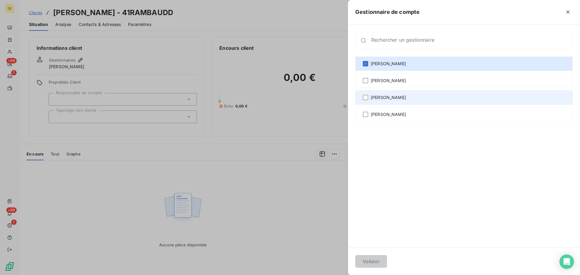
click at [373, 100] on span "[PERSON_NAME]" at bounding box center [388, 98] width 35 height 6
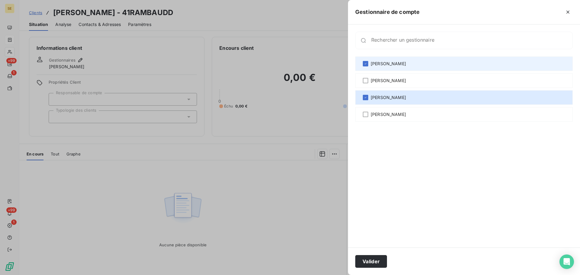
click at [373, 58] on div "[PERSON_NAME]" at bounding box center [463, 63] width 217 height 14
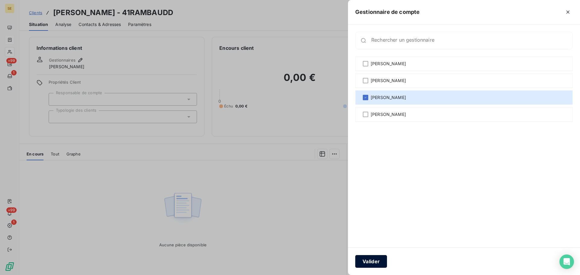
click at [371, 262] on button "Valider" at bounding box center [371, 261] width 32 height 13
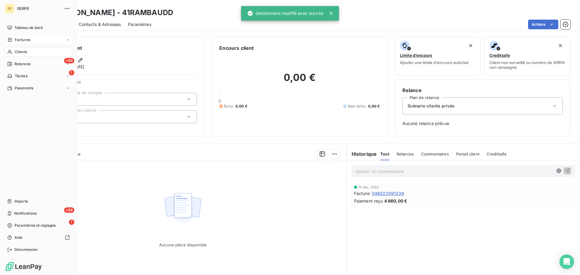
click at [38, 50] on div "Clients" at bounding box center [38, 52] width 67 height 10
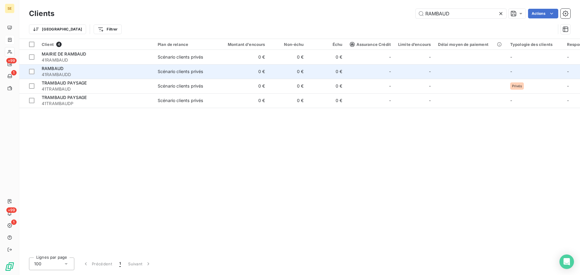
click at [100, 72] on span "41RAMBAUDD" at bounding box center [96, 75] width 109 height 6
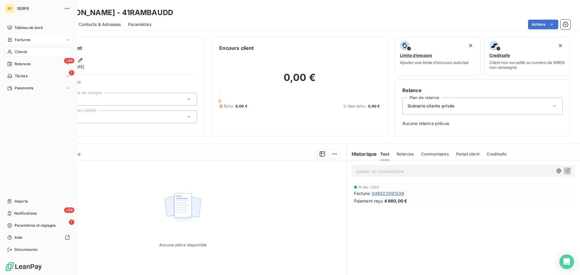
click at [17, 48] on div "Clients" at bounding box center [38, 52] width 67 height 10
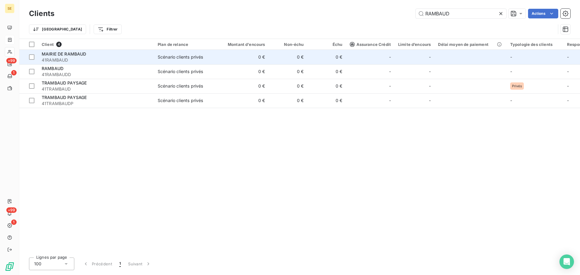
click at [74, 59] on span "41RAMBAUD" at bounding box center [96, 60] width 109 height 6
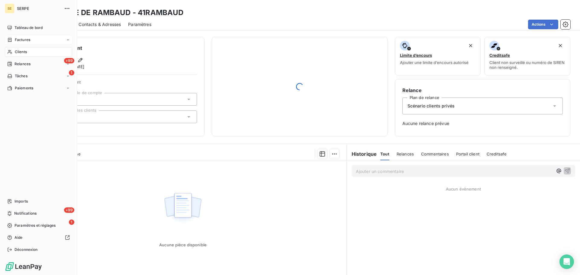
click at [16, 40] on span "Factures" at bounding box center [22, 39] width 15 height 5
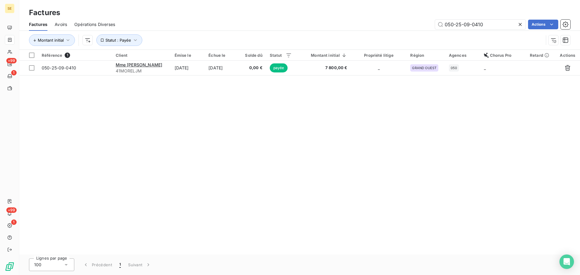
drag, startPoint x: 490, startPoint y: 25, endPoint x: 395, endPoint y: 22, distance: 94.9
click at [395, 22] on div "050-25-09-0410 Actions" at bounding box center [346, 25] width 448 height 10
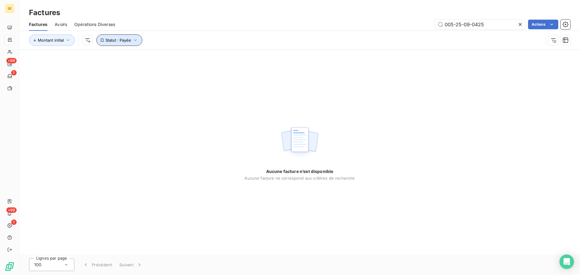
click at [123, 43] on button "Statut : Payée" at bounding box center [119, 39] width 46 height 11
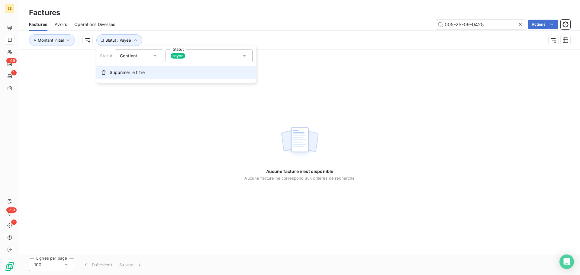
click at [136, 72] on span "Supprimer le filtre" at bounding box center [127, 72] width 35 height 6
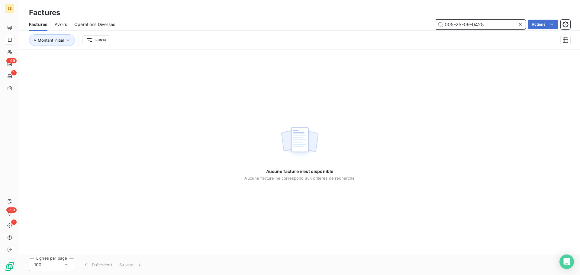
click at [496, 24] on input "005-25-09-0425" at bounding box center [480, 25] width 91 height 10
click at [448, 24] on input "005-25-09-0425" at bounding box center [480, 25] width 91 height 10
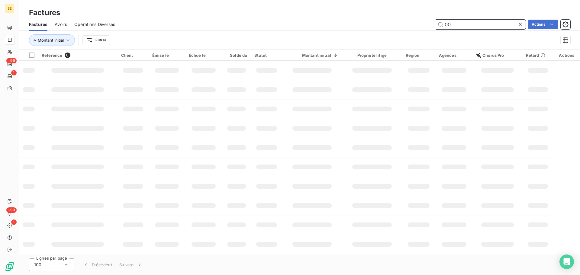
type input "0"
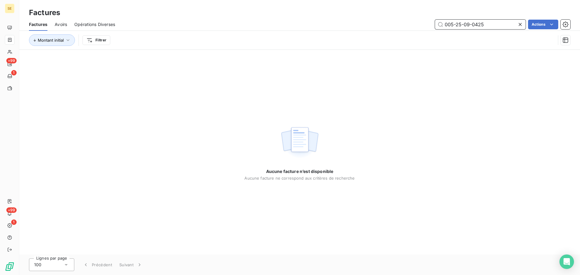
type input "005-25-09-0425"
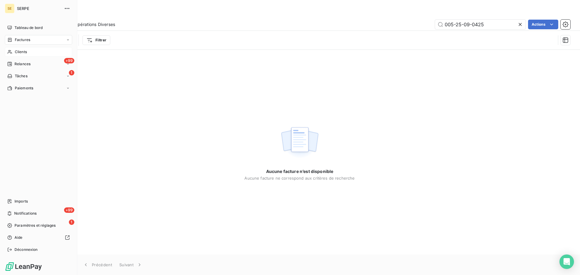
click at [23, 52] on span "Clients" at bounding box center [21, 51] width 12 height 5
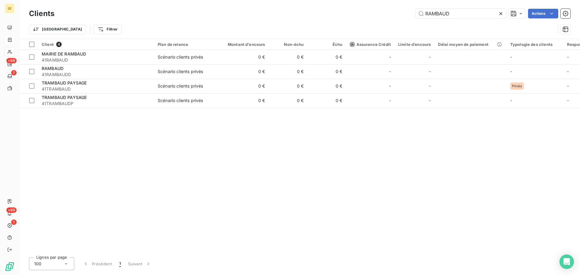
drag, startPoint x: 456, startPoint y: 15, endPoint x: 378, endPoint y: -3, distance: 80.0
click at [378, 0] on html "SE +99 1 +99 1 Clients [PERSON_NAME] Actions Trier Filtrer Client 4 Plan de rel…" at bounding box center [290, 137] width 580 height 275
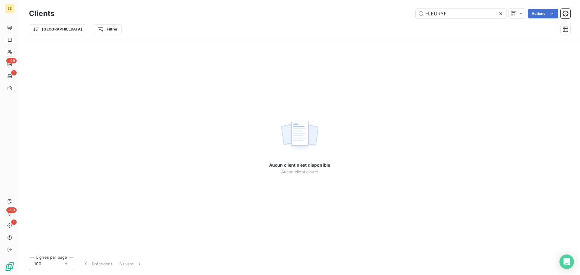
drag, startPoint x: 452, startPoint y: 13, endPoint x: 396, endPoint y: 13, distance: 56.5
click at [396, 13] on div "FLEURYF Actions" at bounding box center [316, 14] width 509 height 10
drag, startPoint x: 460, startPoint y: 15, endPoint x: 333, endPoint y: 7, distance: 127.1
click at [333, 8] on div "Clients SCIMGRC Actions" at bounding box center [299, 13] width 541 height 13
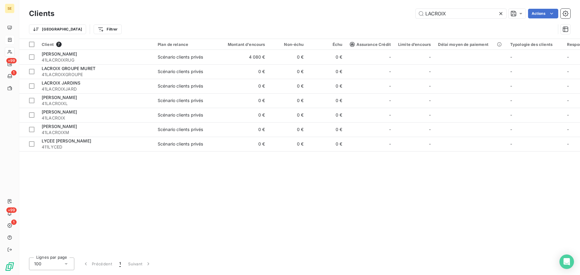
drag, startPoint x: 450, startPoint y: 15, endPoint x: 393, endPoint y: 13, distance: 57.4
click at [394, 13] on div "LACROIX Actions" at bounding box center [316, 14] width 509 height 10
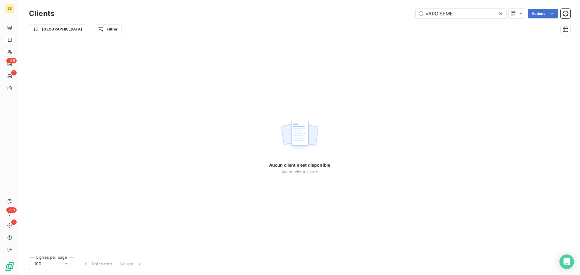
drag, startPoint x: 462, startPoint y: 17, endPoint x: 332, endPoint y: 13, distance: 129.9
click at [332, 13] on div "VAROISEME Actions" at bounding box center [316, 14] width 509 height 10
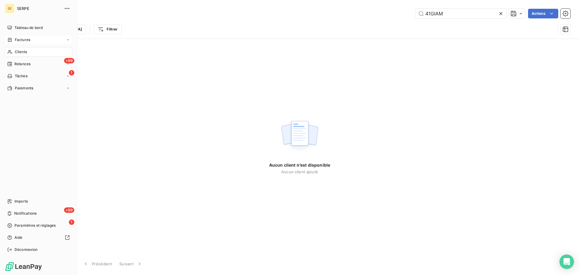
click at [12, 50] on icon at bounding box center [9, 52] width 5 height 5
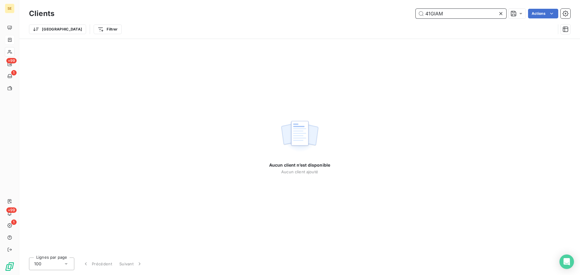
drag, startPoint x: 467, startPoint y: 15, endPoint x: 374, endPoint y: 19, distance: 93.1
click at [374, 19] on div "Clients 41GIAM Actions" at bounding box center [299, 13] width 541 height 13
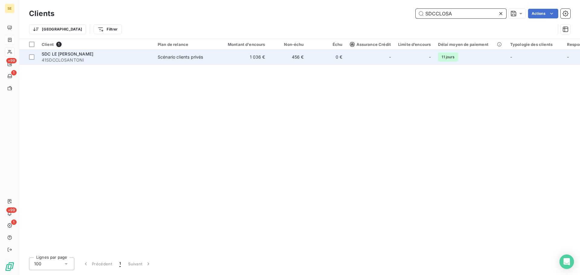
type input "SDCCLOSA"
click at [228, 63] on td "1 036 €" at bounding box center [243, 57] width 52 height 14
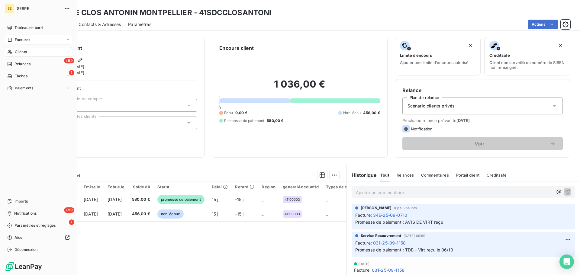
click at [24, 51] on span "Clients" at bounding box center [21, 51] width 12 height 5
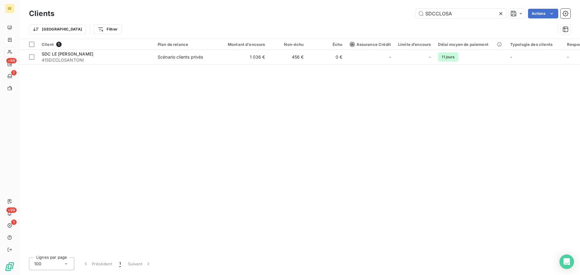
drag, startPoint x: 462, startPoint y: 13, endPoint x: 390, endPoint y: 9, distance: 72.6
click at [391, 10] on div "SDCCLOSA Actions" at bounding box center [316, 14] width 509 height 10
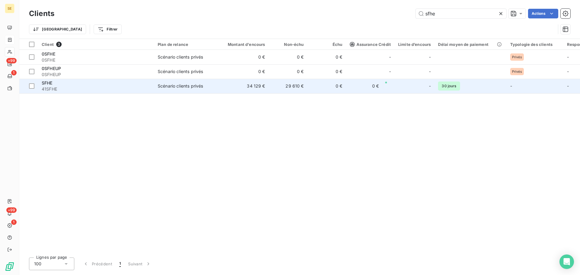
type input "sfhe"
click at [214, 88] on td "Scénario clients privés" at bounding box center [185, 86] width 63 height 14
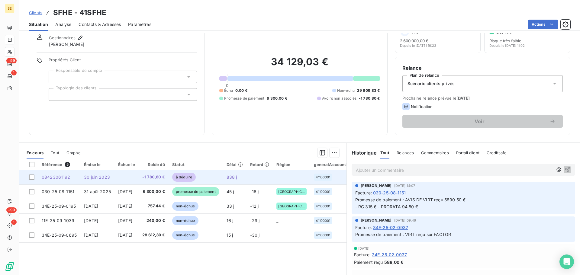
scroll to position [41, 0]
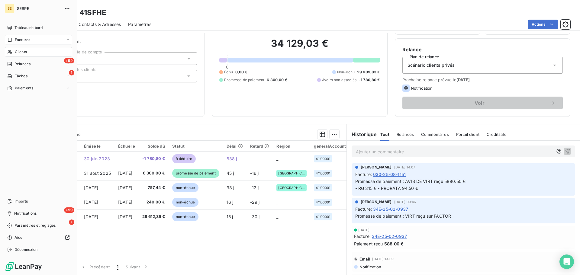
click at [17, 50] on span "Clients" at bounding box center [21, 51] width 12 height 5
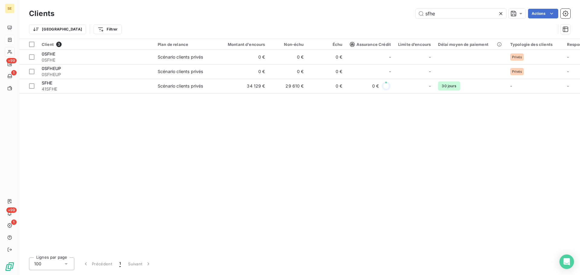
drag, startPoint x: 433, startPoint y: 15, endPoint x: 402, endPoint y: 14, distance: 31.4
click at [408, 14] on div "sfhe Actions" at bounding box center [316, 14] width 509 height 10
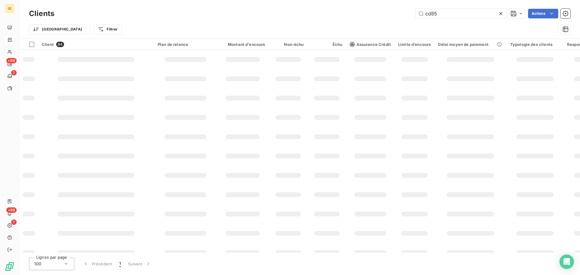
type input "cd85"
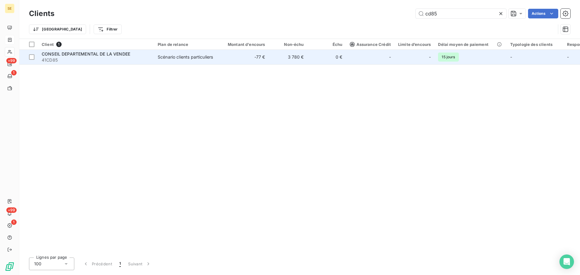
click at [325, 57] on td "0 €" at bounding box center [326, 57] width 39 height 14
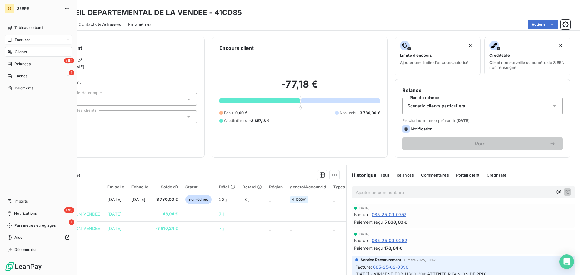
click at [29, 51] on div "Clients" at bounding box center [38, 52] width 67 height 10
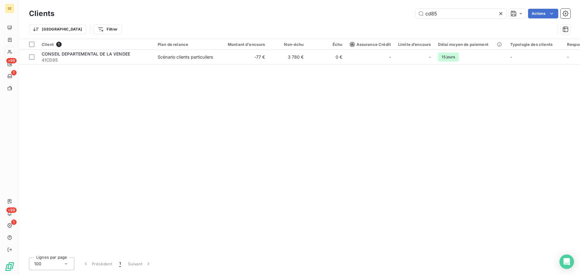
drag, startPoint x: 438, startPoint y: 14, endPoint x: 400, endPoint y: 12, distance: 38.4
click at [407, 14] on div "cd85 Actions" at bounding box center [316, 14] width 509 height 10
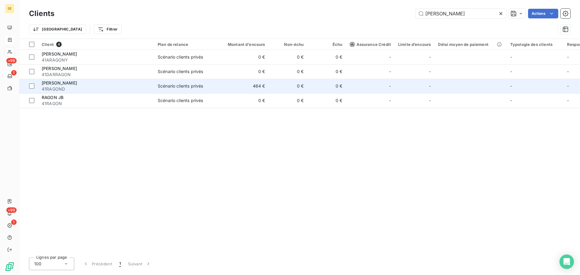
type input "[PERSON_NAME]"
click at [91, 86] on span "41RAGOND" at bounding box center [96, 89] width 109 height 6
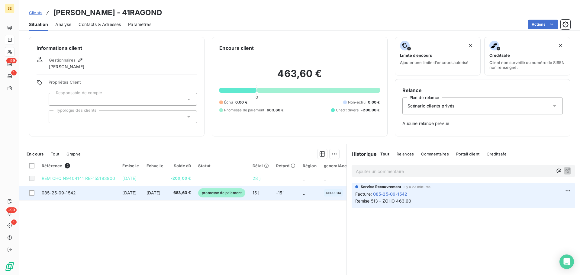
click at [106, 197] on td "085-25-09-1542" at bounding box center [78, 193] width 81 height 14
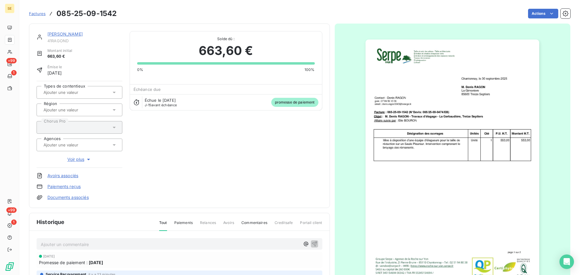
click at [94, 242] on p "Ajouter un commentaire ﻿" at bounding box center [170, 245] width 259 height 8
drag, startPoint x: 70, startPoint y: 40, endPoint x: 49, endPoint y: 39, distance: 20.6
click at [49, 39] on span "41RAGOND" at bounding box center [84, 40] width 75 height 5
click at [69, 41] on span "41RAGOND" at bounding box center [84, 40] width 75 height 5
drag, startPoint x: 72, startPoint y: 42, endPoint x: 47, endPoint y: 42, distance: 26.0
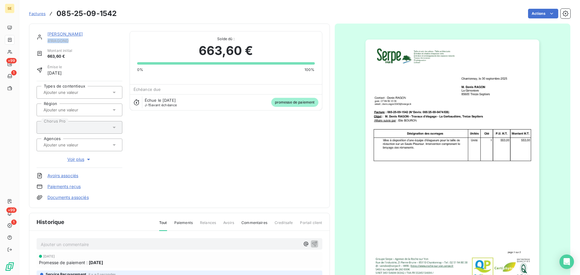
click at [47, 42] on div "[PERSON_NAME] 41RAGOND" at bounding box center [80, 37] width 86 height 12
copy span "41RAGOND"
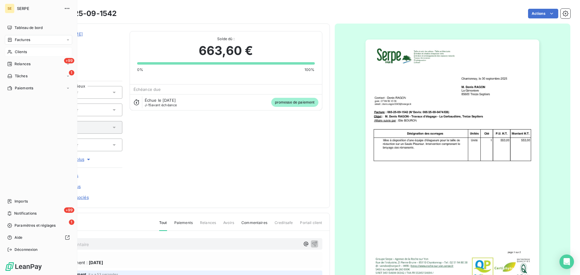
click at [26, 50] on span "Clients" at bounding box center [21, 51] width 12 height 5
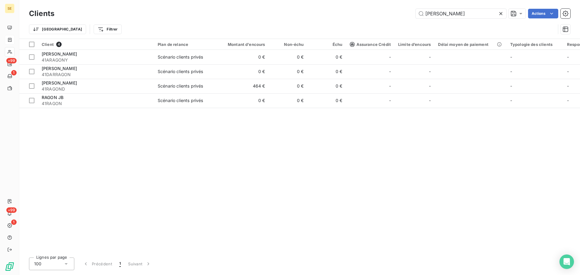
drag, startPoint x: 449, startPoint y: 13, endPoint x: 388, endPoint y: 14, distance: 60.7
click at [391, 14] on div "[PERSON_NAME] Actions" at bounding box center [316, 14] width 509 height 10
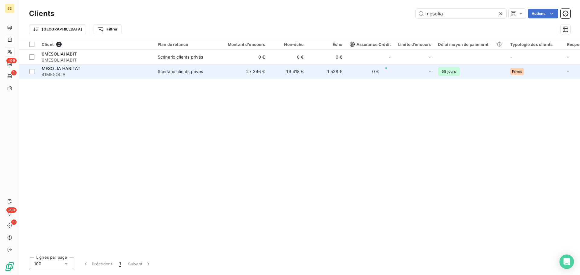
type input "mesolia"
click at [145, 68] on div "MESOLIA HABITAT" at bounding box center [96, 69] width 109 height 6
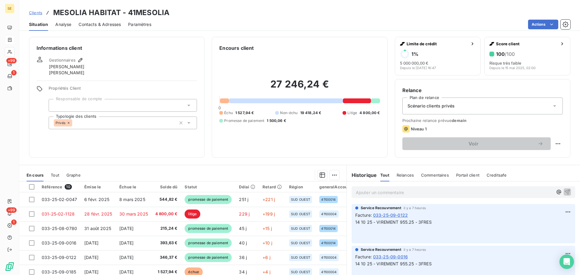
scroll to position [41, 0]
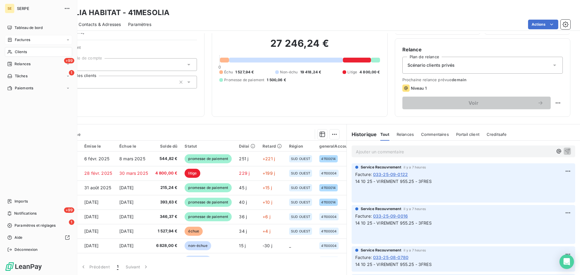
click at [14, 50] on div "Clients" at bounding box center [38, 52] width 67 height 10
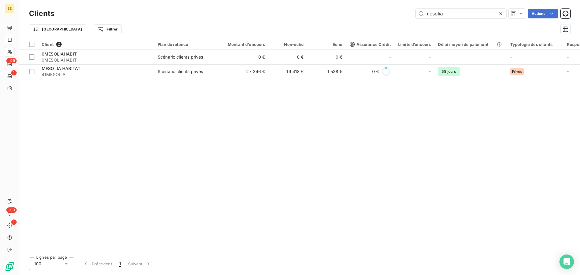
drag, startPoint x: 444, startPoint y: 12, endPoint x: 388, endPoint y: 14, distance: 55.9
click at [388, 14] on div "mesolia Actions" at bounding box center [316, 14] width 509 height 10
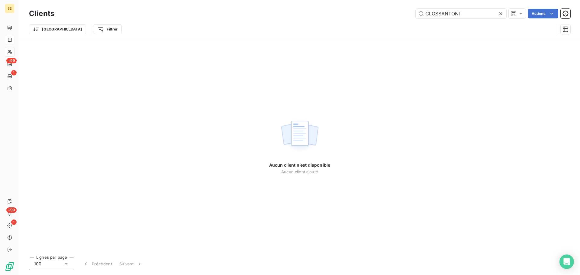
click at [437, 8] on div "Clients CLOSSANTONI Actions" at bounding box center [299, 13] width 541 height 13
click at [437, 13] on input "CLOSSANTONI" at bounding box center [461, 14] width 91 height 10
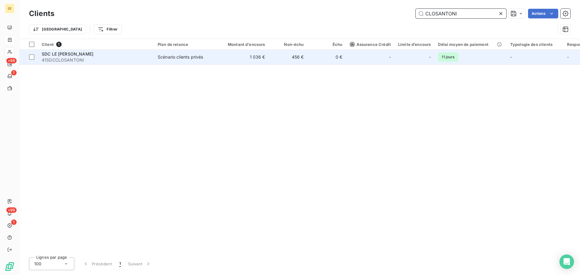
type input "CLOSANTONI"
click at [246, 58] on td "1 036 €" at bounding box center [243, 57] width 52 height 14
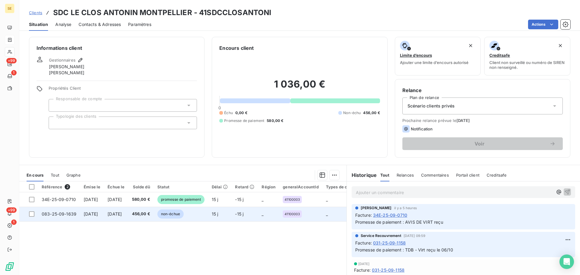
click at [104, 217] on td "[DATE]" at bounding box center [92, 214] width 24 height 14
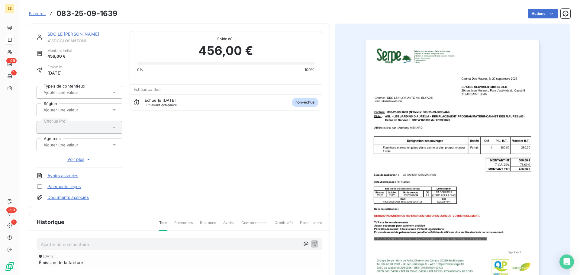
click at [456, 97] on img "button" at bounding box center [452, 163] width 174 height 246
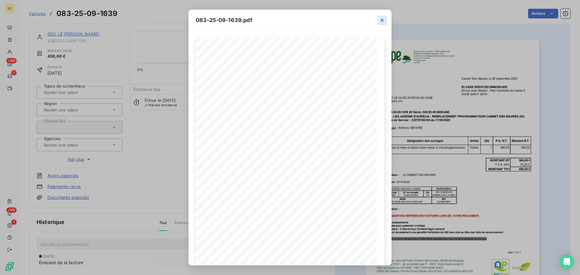
click at [380, 21] on icon "button" at bounding box center [382, 20] width 6 height 6
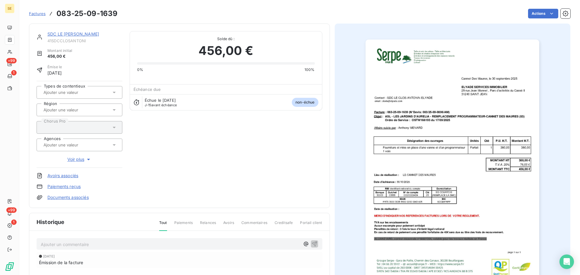
click at [396, 114] on img "button" at bounding box center [452, 163] width 174 height 246
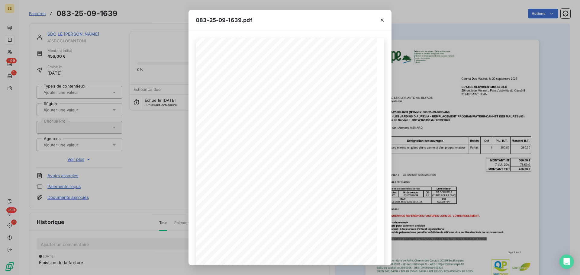
click at [454, 140] on div "083-25-09-1639.pdf Cannet Des Maures, le 30 septembre 2025 ELYADE SERVICES IMMO…" at bounding box center [290, 137] width 580 height 275
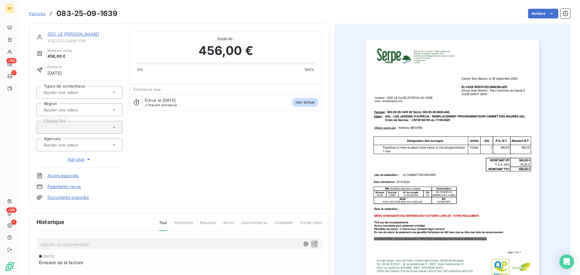
click at [419, 141] on img "button" at bounding box center [452, 163] width 174 height 246
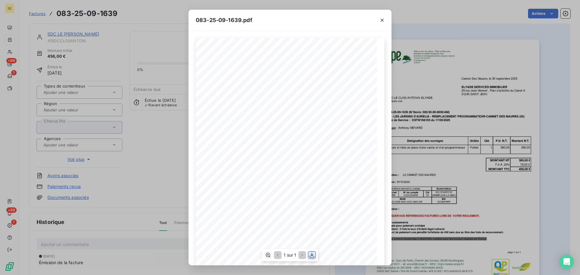
click at [312, 256] on icon "button" at bounding box center [312, 255] width 5 height 5
drag, startPoint x: 381, startPoint y: 20, endPoint x: 380, endPoint y: 17, distance: 3.3
click at [381, 20] on icon "button" at bounding box center [382, 20] width 6 height 6
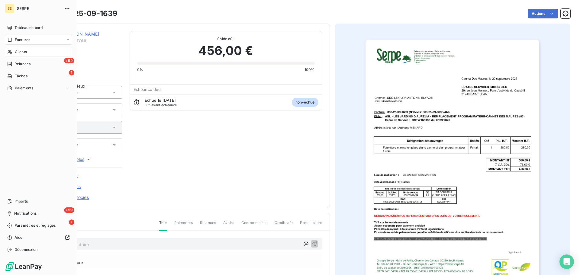
click at [37, 53] on div "Clients" at bounding box center [38, 52] width 67 height 10
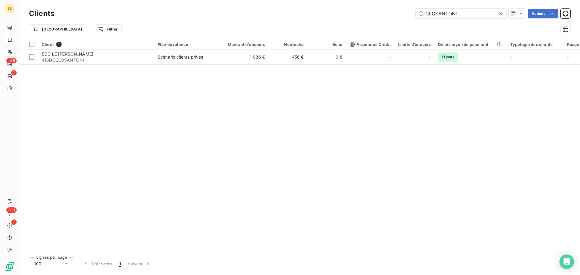
drag, startPoint x: 460, startPoint y: 13, endPoint x: 409, endPoint y: 17, distance: 50.6
click at [410, 17] on div "CLOSANTONI Actions" at bounding box center [316, 14] width 509 height 10
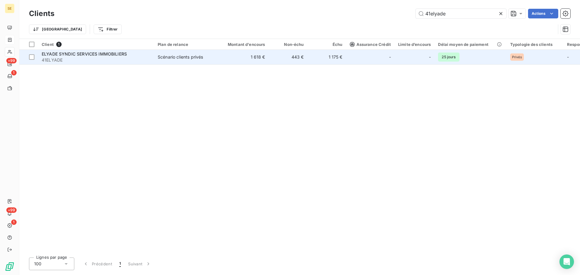
type input "41elyade"
click at [172, 60] on td "Scénario clients privés" at bounding box center [185, 57] width 63 height 14
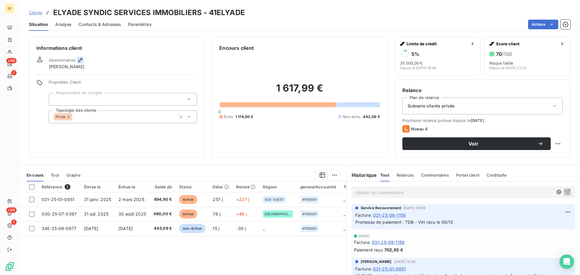
click at [80, 58] on icon "button" at bounding box center [80, 60] width 6 height 6
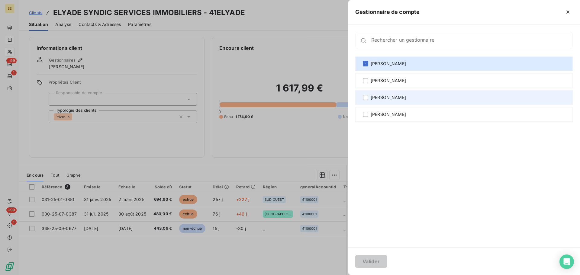
click at [394, 92] on div "[PERSON_NAME]" at bounding box center [463, 97] width 217 height 14
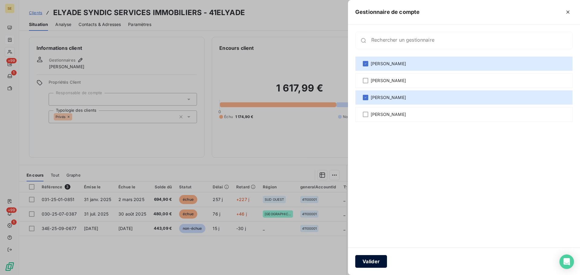
click at [375, 259] on button "Valider" at bounding box center [371, 261] width 32 height 13
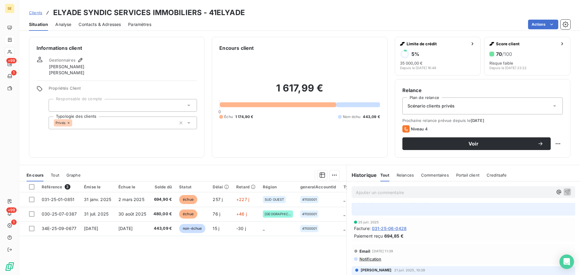
scroll to position [886, 0]
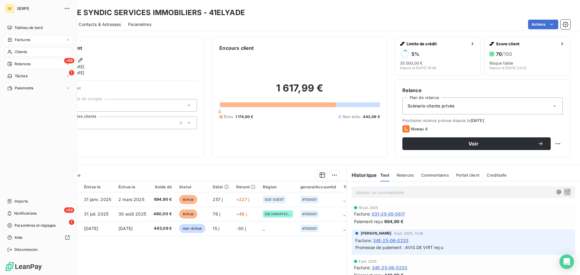
click at [28, 66] on span "Relances" at bounding box center [22, 63] width 16 height 5
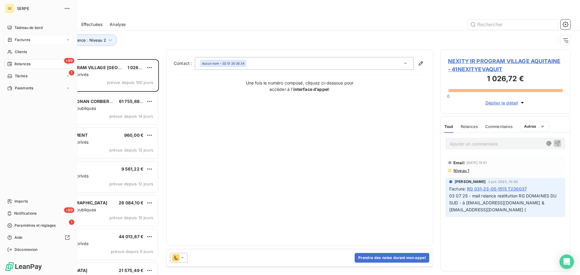
click at [27, 41] on span "Factures" at bounding box center [22, 39] width 15 height 5
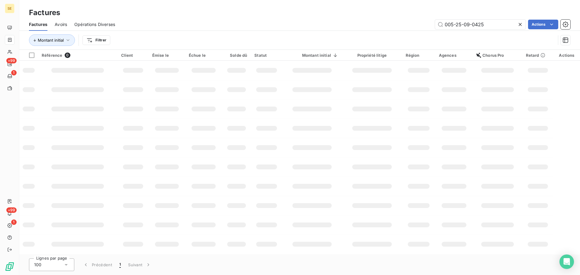
click at [172, 31] on div "Factures Avoirs Opérations Diverses 005-25-09-0425 Actions" at bounding box center [299, 24] width 560 height 13
click at [95, 40] on html "SE +99 1 +99 1 Factures Factures Avoirs Opérations Diverses 005-25-09-0425 Acti…" at bounding box center [290, 137] width 580 height 275
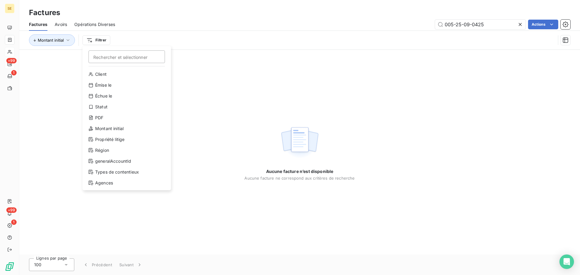
click at [14, 53] on html "SE +99 1 +99 1 Factures Factures Avoirs Opérations Diverses 005-25-09-0425 Acti…" at bounding box center [290, 137] width 580 height 275
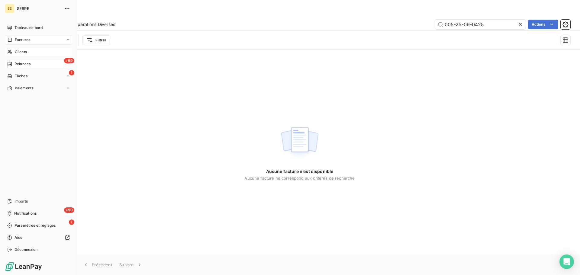
click at [14, 53] on div "Clients" at bounding box center [38, 52] width 67 height 10
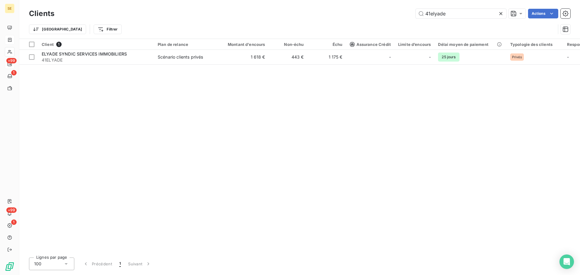
drag, startPoint x: 454, startPoint y: 14, endPoint x: 405, endPoint y: 18, distance: 48.8
click at [406, 18] on div "41elyade Actions" at bounding box center [316, 14] width 509 height 10
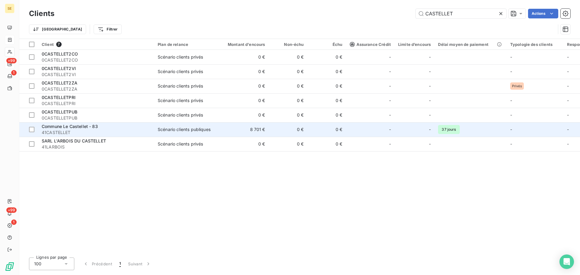
type input "CASTELLET"
click at [122, 123] on td "Commune Le Castellet - 83 41CASTELLET" at bounding box center [96, 129] width 116 height 14
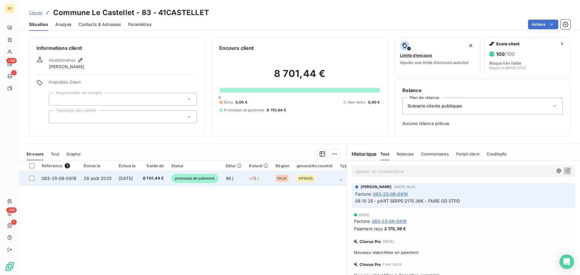
click at [86, 175] on td "28 août 2025" at bounding box center [97, 178] width 35 height 14
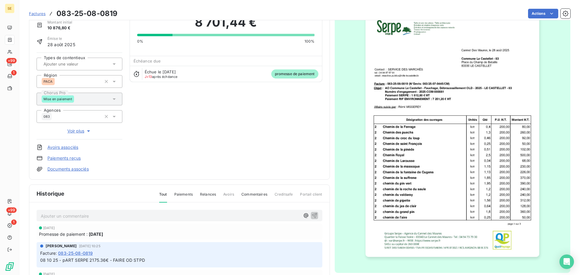
scroll to position [88, 0]
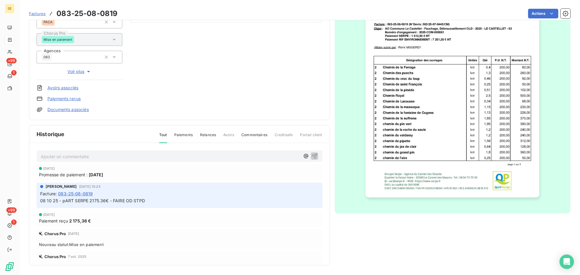
click at [387, 134] on img "button" at bounding box center [452, 75] width 174 height 246
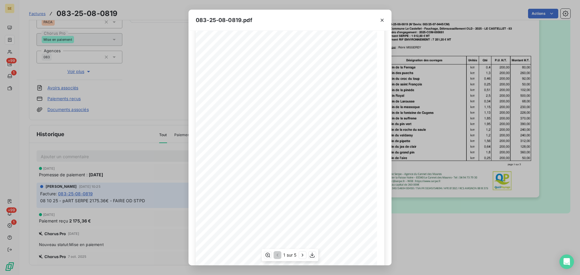
scroll to position [36, 0]
click at [300, 255] on icon "button" at bounding box center [303, 255] width 6 height 6
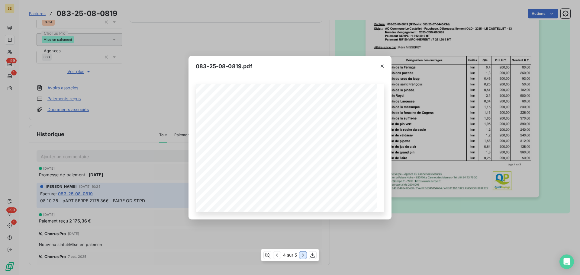
scroll to position [0, 0]
click at [300, 255] on icon "button" at bounding box center [303, 255] width 6 height 6
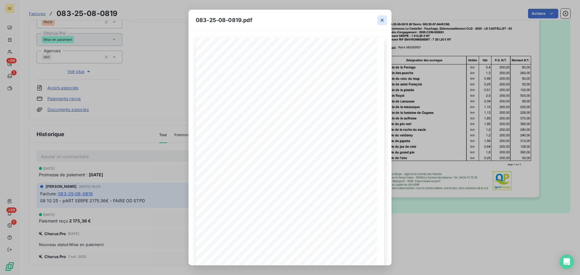
click at [380, 19] on icon "button" at bounding box center [382, 20] width 6 height 6
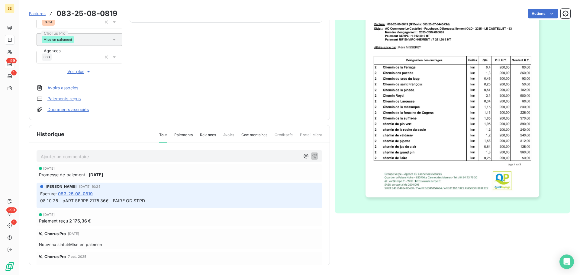
click at [83, 200] on span "08 10 25 - pART SERPE 2175.36€ - FAIRE OD STPD" at bounding box center [92, 200] width 105 height 5
click at [85, 156] on p "Ajouter un commentaire ﻿" at bounding box center [170, 157] width 259 height 8
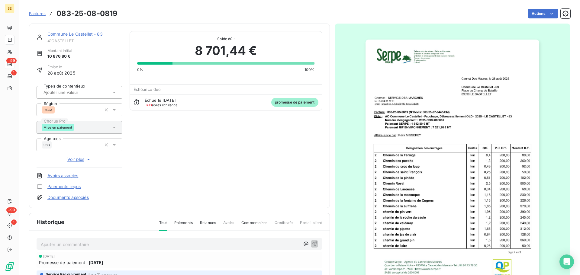
click at [436, 165] on img "button" at bounding box center [452, 163] width 174 height 246
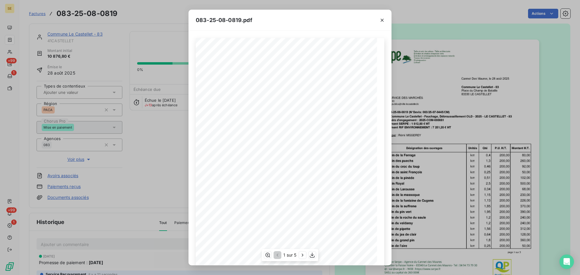
scroll to position [36, 0]
click at [300, 256] on icon "button" at bounding box center [303, 255] width 6 height 6
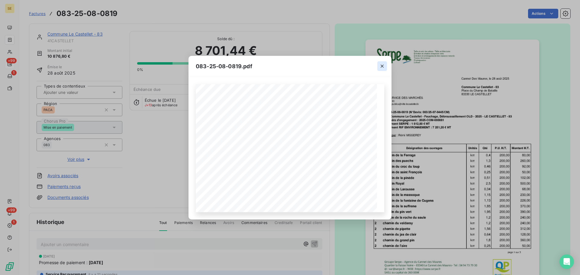
click at [382, 66] on icon "button" at bounding box center [381, 66] width 3 height 3
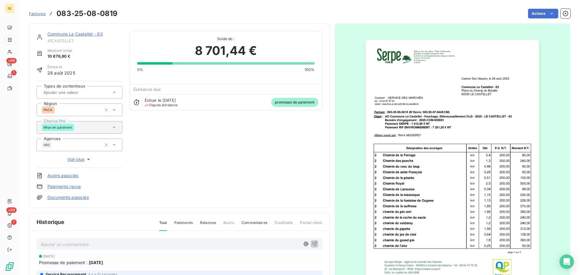
click at [69, 40] on span "41CASTELLET" at bounding box center [84, 40] width 75 height 5
copy div "41CASTELLET"
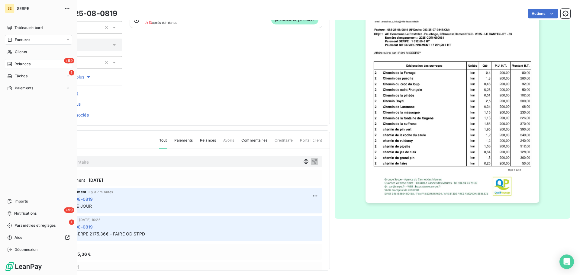
click at [27, 41] on span "Factures" at bounding box center [22, 39] width 15 height 5
click at [43, 41] on div "Factures" at bounding box center [38, 40] width 67 height 10
click at [32, 53] on div "Clients" at bounding box center [38, 52] width 67 height 10
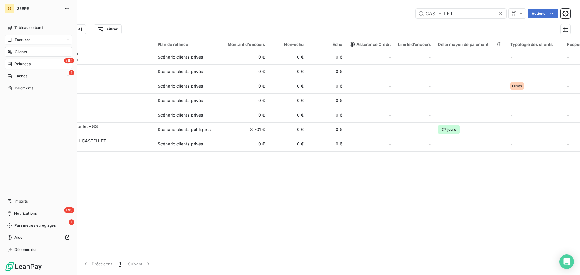
click at [33, 41] on div "Factures" at bounding box center [38, 40] width 67 height 10
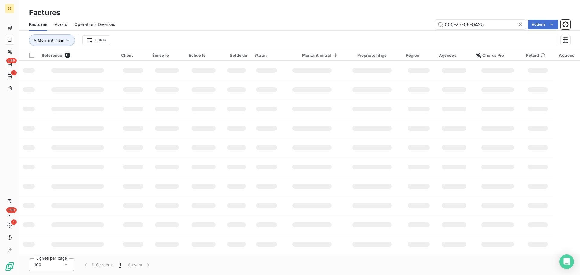
drag, startPoint x: 504, startPoint y: 24, endPoint x: 395, endPoint y: 36, distance: 110.0
click at [399, 36] on div "Factures Avoirs Opérations Diverses 005-25-09-0425 Actions Montant initial Filt…" at bounding box center [299, 33] width 560 height 31
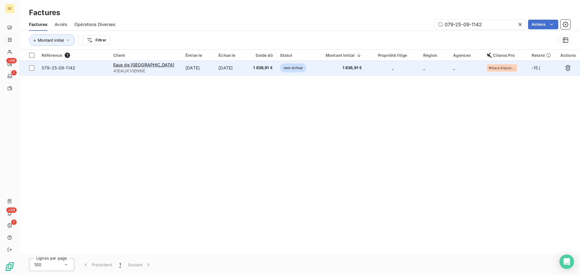
type input "079-25-09-1142"
click at [182, 72] on td "[DATE]" at bounding box center [198, 68] width 33 height 14
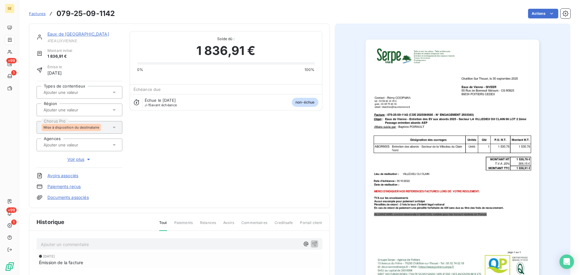
click at [125, 243] on p "Ajouter un commentaire ﻿" at bounding box center [170, 245] width 259 height 8
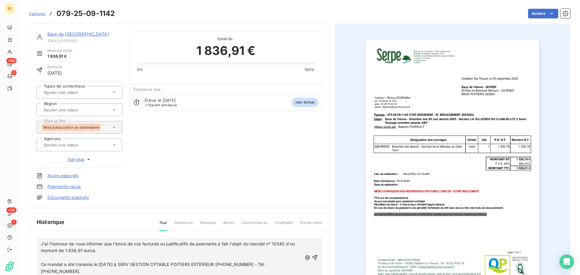
click at [217, 185] on div "Eaux de Vienne 41EAUXVIENNE Montant initial 1 836,91 € Émise le [DATE] Types de…" at bounding box center [180, 115] width 286 height 169
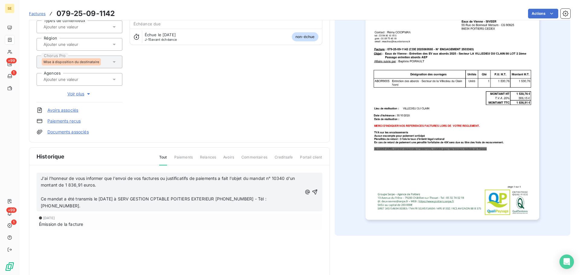
scroll to position [83, 0]
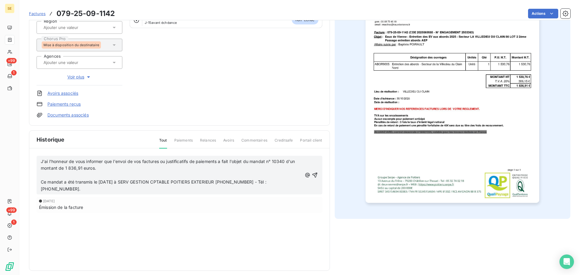
click at [40, 164] on div "J'ai l'honneur de vous informer que l'envoi de vos factures ou justificatifs de…" at bounding box center [180, 175] width 286 height 39
click at [41, 164] on span "J'ai l'honneur de vous informer que l'envoi de vos factures ou justificatifs de…" at bounding box center [168, 165] width 255 height 12
click at [84, 163] on span "J'ai l'honneur de vous informer que l'envoi de vos factures ou justificatifs de…" at bounding box center [168, 165] width 255 height 12
click at [41, 160] on span "J'ai l'honneur de vous informer que l'envoi de vos factures ou justificatifs de…" at bounding box center [168, 165] width 255 height 12
click at [85, 178] on p "﻿" at bounding box center [172, 175] width 262 height 7
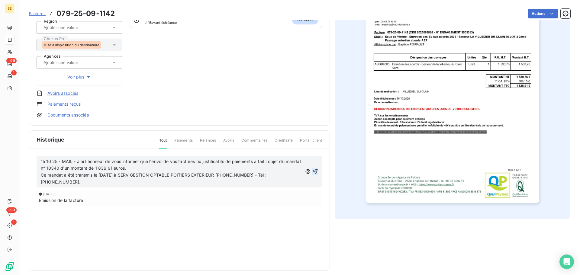
click at [312, 172] on icon "button" at bounding box center [315, 172] width 6 height 6
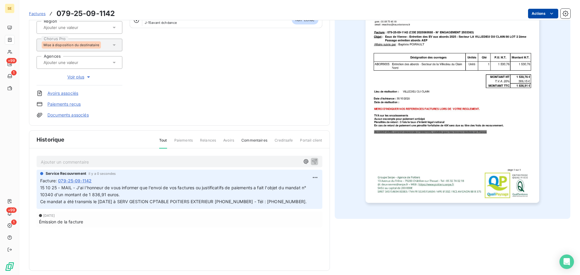
click at [531, 15] on html "SE +99 1 +99 1 Factures 079-25-09-1142 Actions Eaux de [GEOGRAPHIC_DATA] 41EAUX…" at bounding box center [290, 137] width 580 height 275
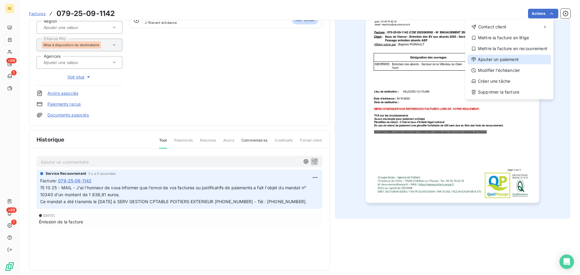
click at [505, 61] on div "Ajouter un paiement" at bounding box center [508, 60] width 83 height 10
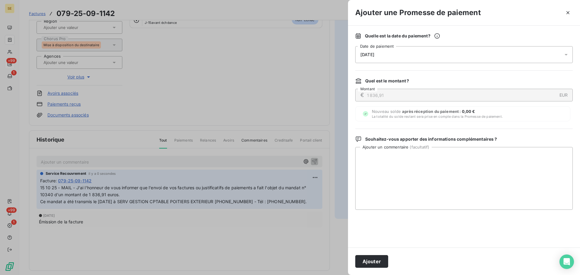
click at [465, 56] on div "[DATE]" at bounding box center [463, 54] width 217 height 17
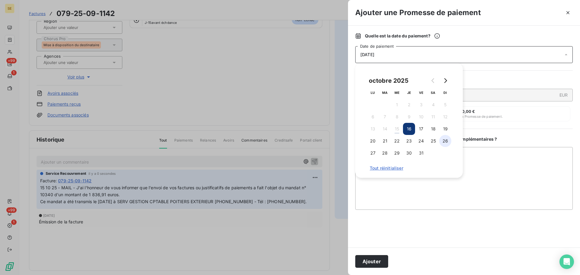
click at [447, 142] on button "26" at bounding box center [445, 141] width 12 height 12
click at [376, 264] on button "Ajouter" at bounding box center [371, 261] width 33 height 13
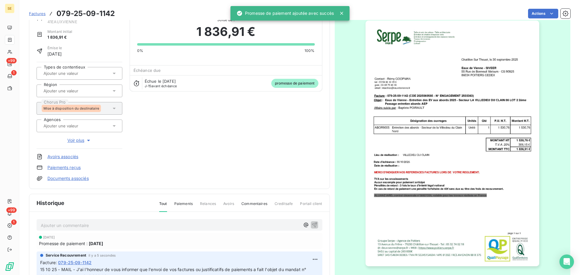
scroll to position [0, 0]
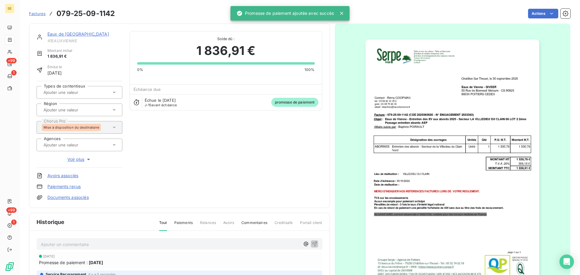
click at [67, 34] on link "Eaux de [GEOGRAPHIC_DATA]" at bounding box center [78, 33] width 62 height 5
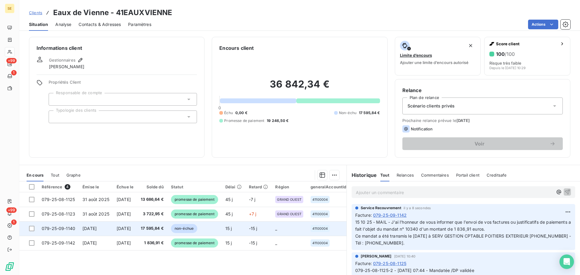
click at [148, 233] on td "17 595,84 €" at bounding box center [152, 228] width 30 height 14
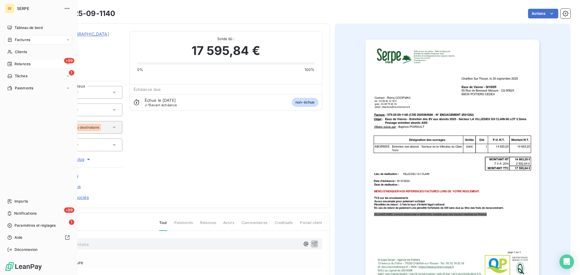
click at [22, 40] on span "Factures" at bounding box center [22, 39] width 15 height 5
click at [31, 85] on div "Clients" at bounding box center [38, 88] width 67 height 10
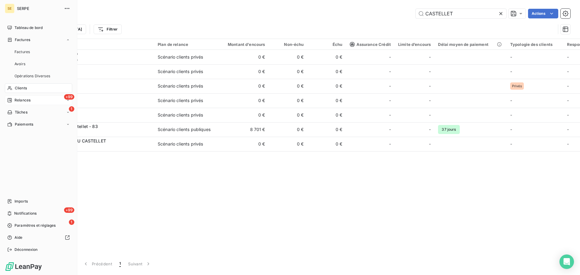
click at [37, 98] on div "+99 Relances" at bounding box center [38, 100] width 67 height 10
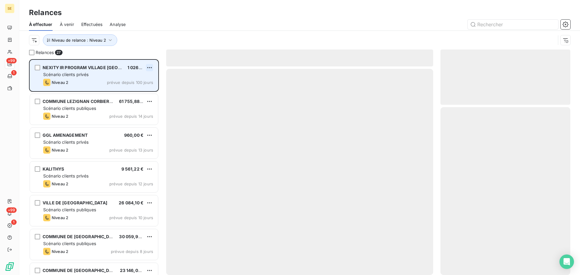
scroll to position [211, 125]
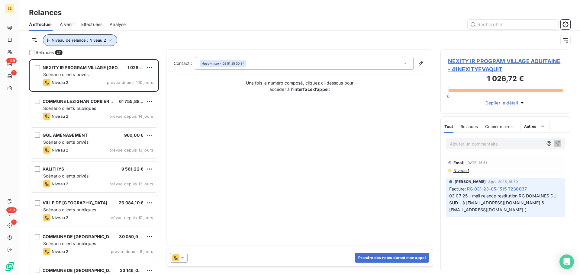
click at [75, 41] on span "Niveau de relance : Niveau 2" at bounding box center [79, 40] width 54 height 5
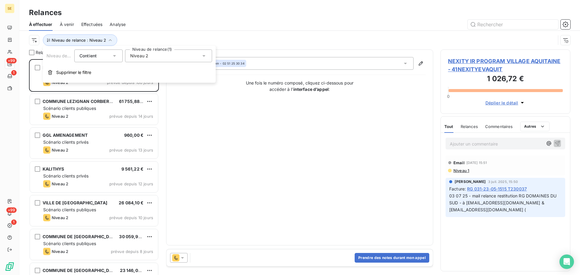
click at [138, 57] on span "Niveau 2" at bounding box center [139, 56] width 18 height 6
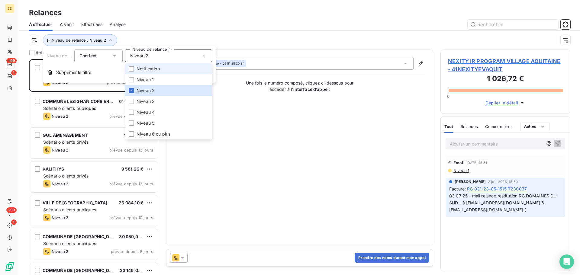
click at [138, 69] on span "Notification" at bounding box center [147, 69] width 23 height 6
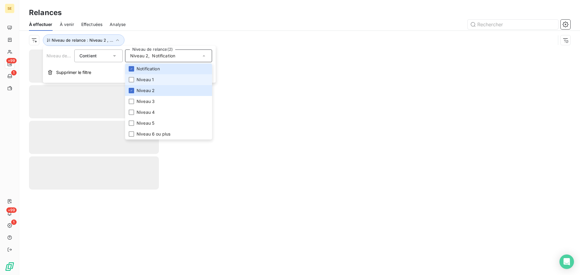
click at [138, 82] on span "Niveau 1" at bounding box center [144, 80] width 17 height 6
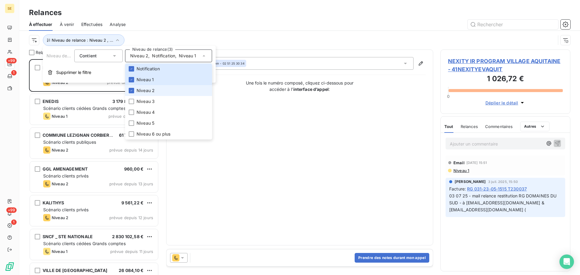
click at [142, 88] on span "Niveau 2" at bounding box center [145, 91] width 18 height 6
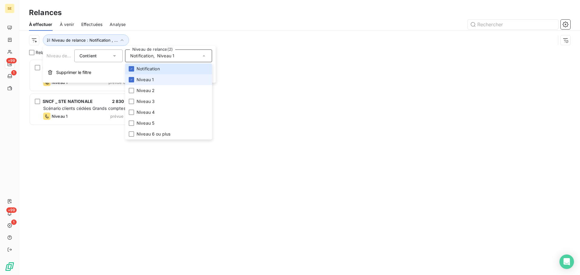
scroll to position [211, 125]
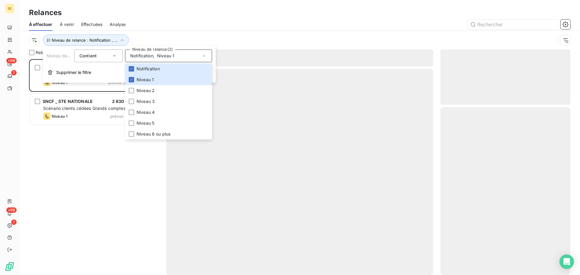
click at [156, 29] on div at bounding box center [351, 25] width 437 height 10
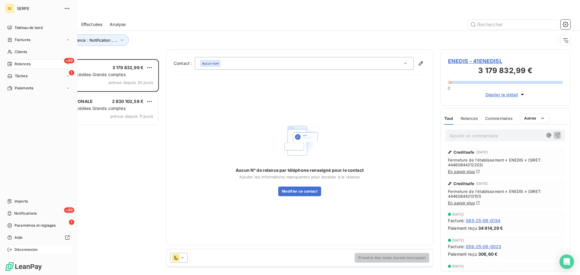
click at [18, 250] on span "Déconnexion" at bounding box center [25, 249] width 23 height 5
